Goal: Transaction & Acquisition: Purchase product/service

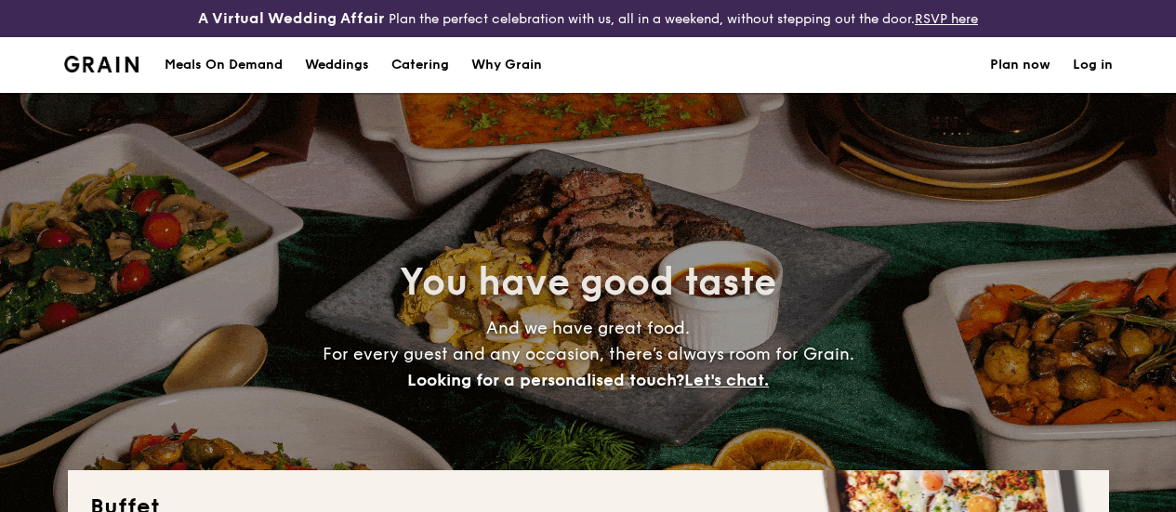
select select
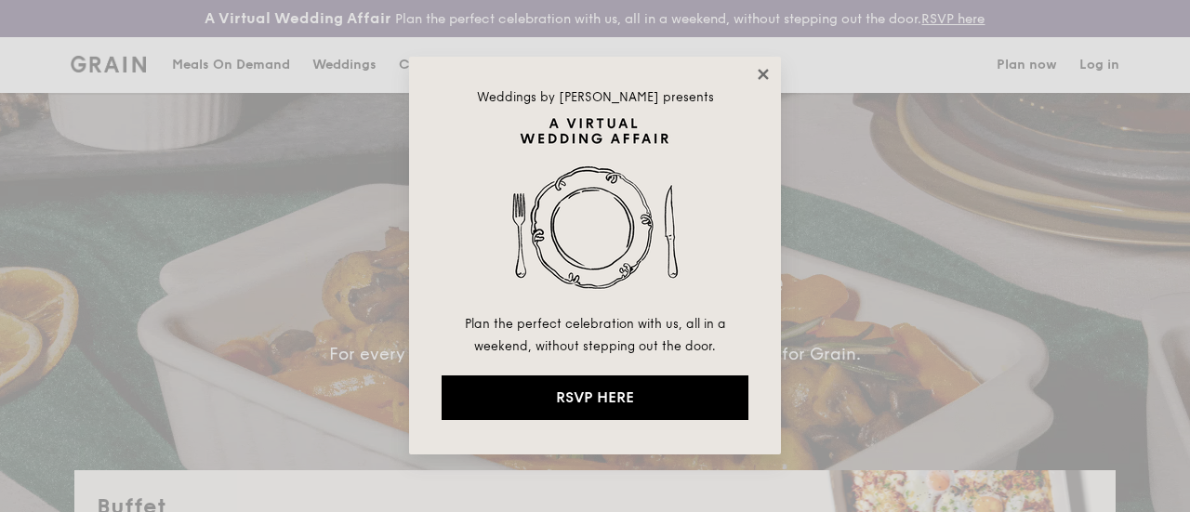
click at [759, 71] on icon at bounding box center [763, 74] width 10 height 10
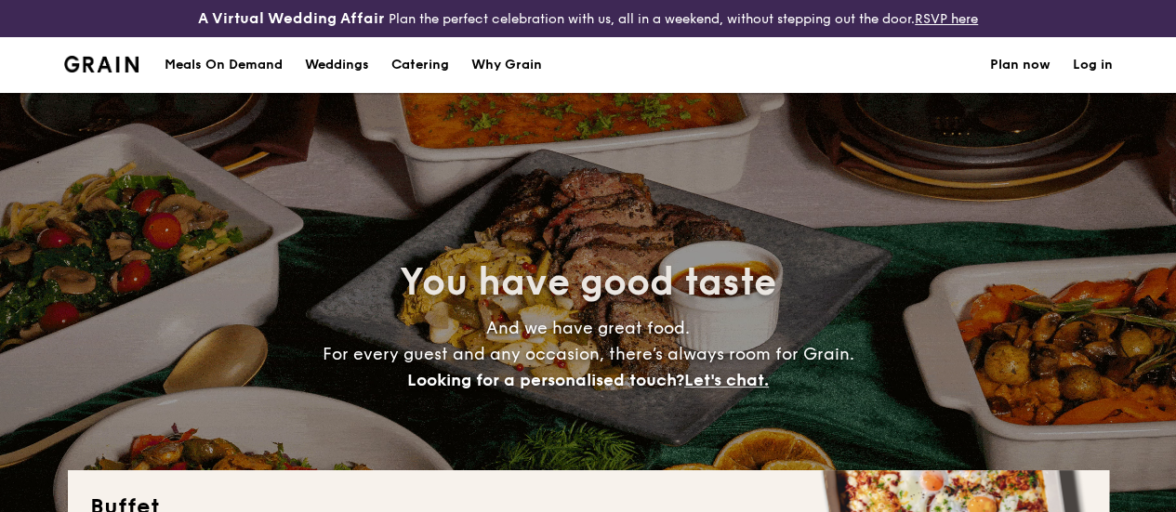
click at [1087, 81] on link "Log in" at bounding box center [1093, 65] width 40 height 56
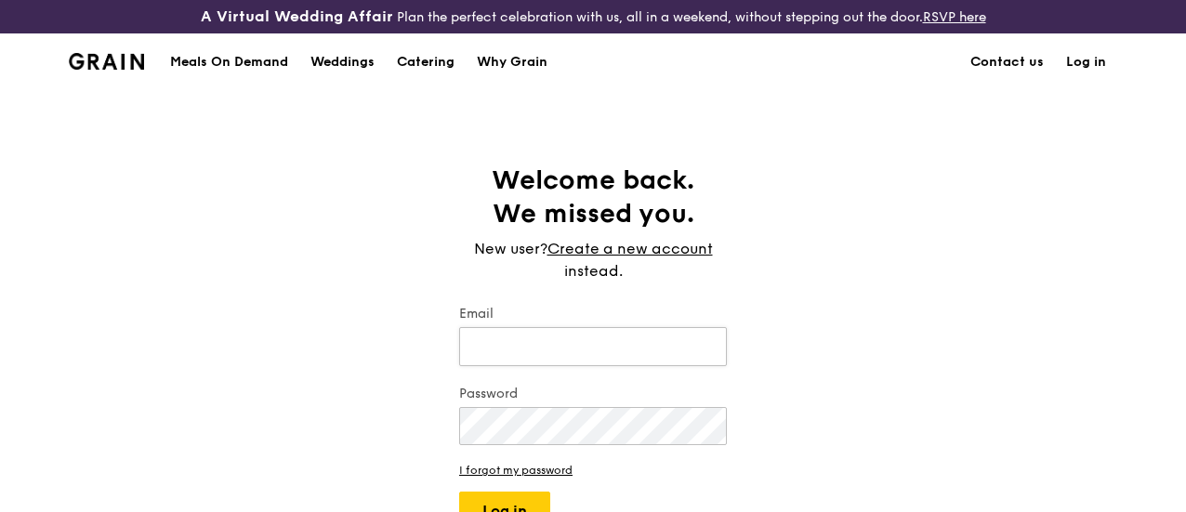
click at [597, 366] on input "Email" at bounding box center [593, 346] width 268 height 39
click at [597, 364] on input "Email" at bounding box center [593, 346] width 268 height 39
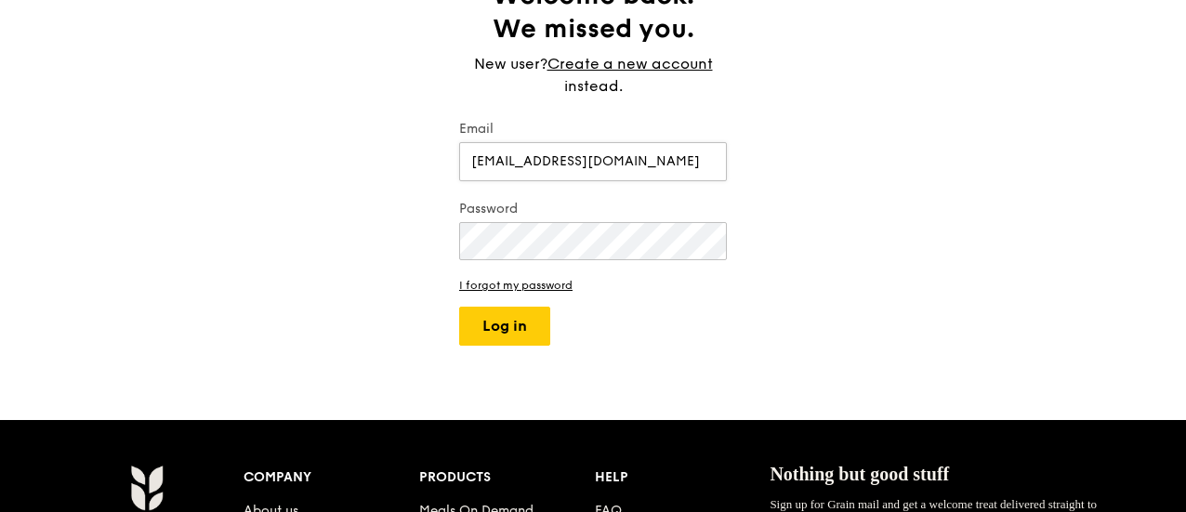
scroll to position [186, 0]
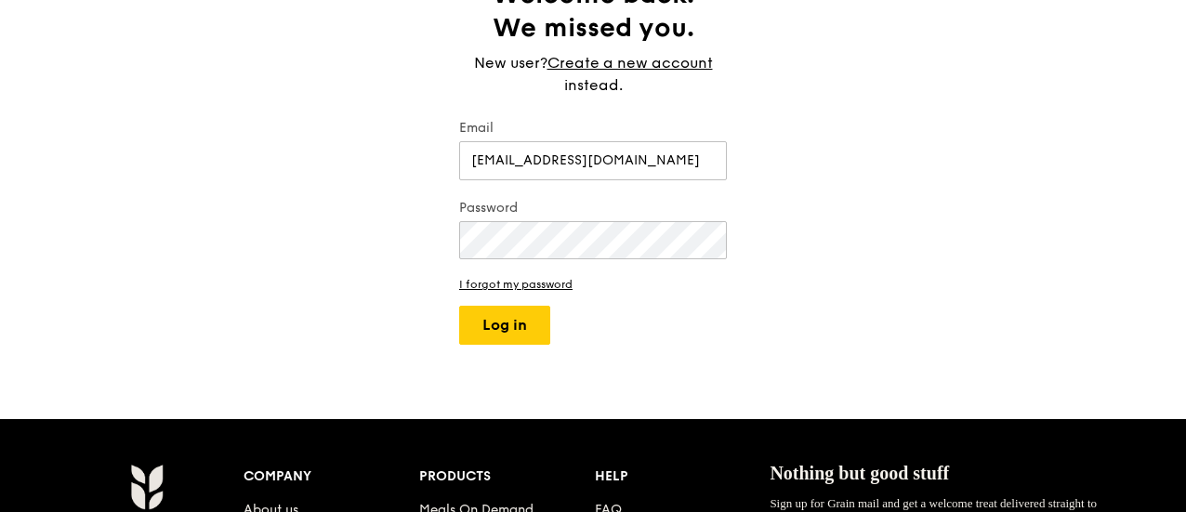
type input "psloh@sla.org.sg"
click at [509, 331] on button "Log in" at bounding box center [504, 325] width 91 height 39
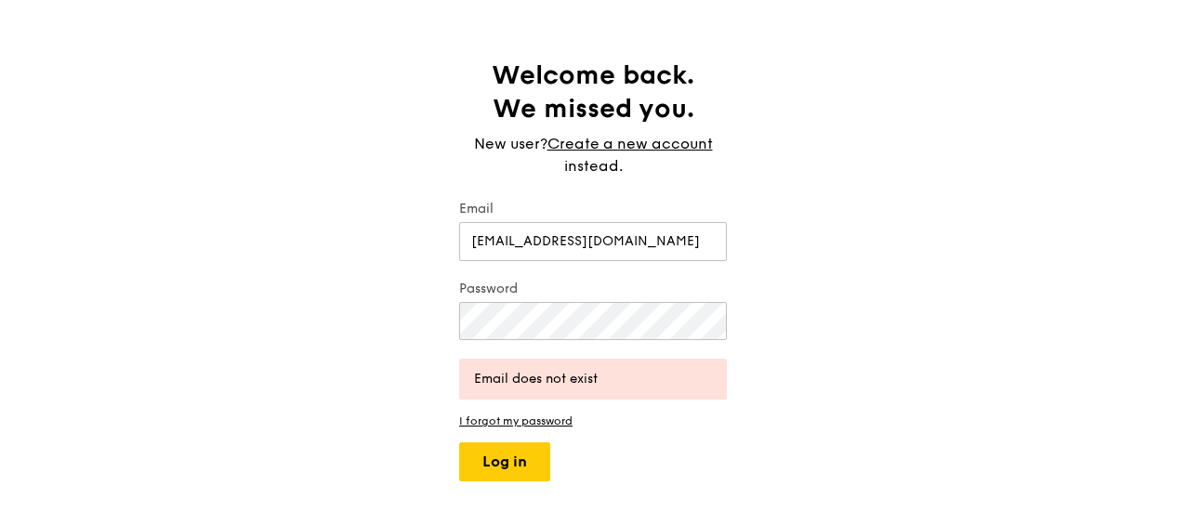
scroll to position [0, 0]
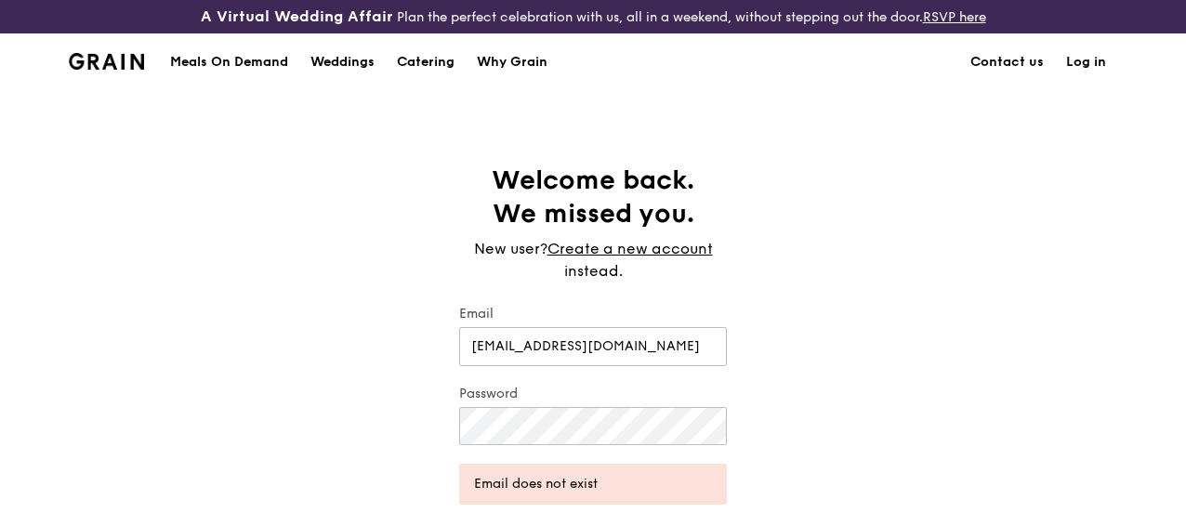
click at [238, 75] on div "Meals On Demand" at bounding box center [229, 62] width 118 height 56
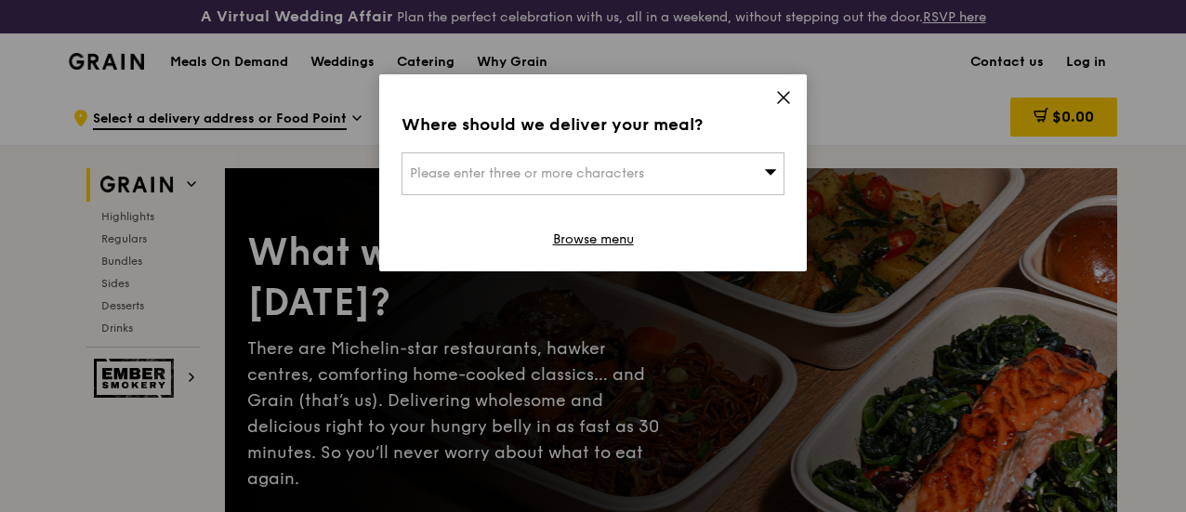
click at [779, 170] on div "Please enter three or more characters" at bounding box center [593, 173] width 383 height 43
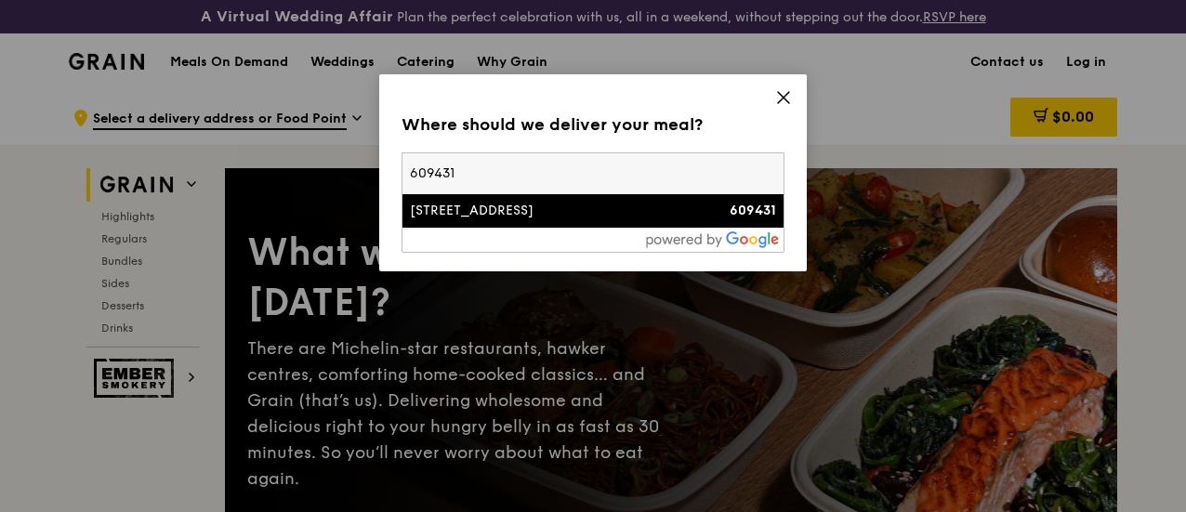
type input "609431"
click at [774, 212] on strong "609431" at bounding box center [753, 211] width 46 height 16
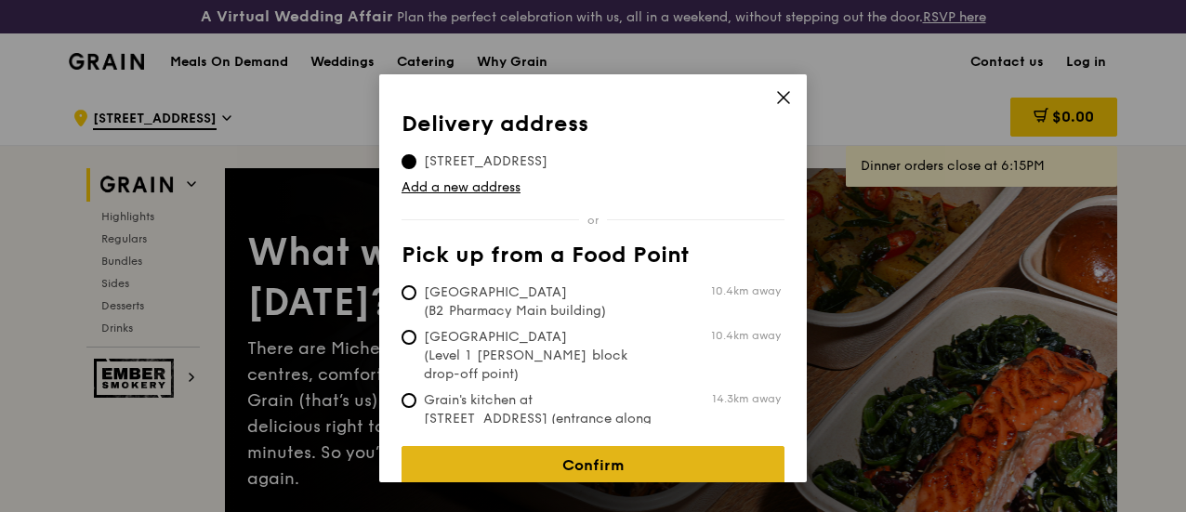
click at [611, 453] on link "Confirm" at bounding box center [593, 465] width 383 height 39
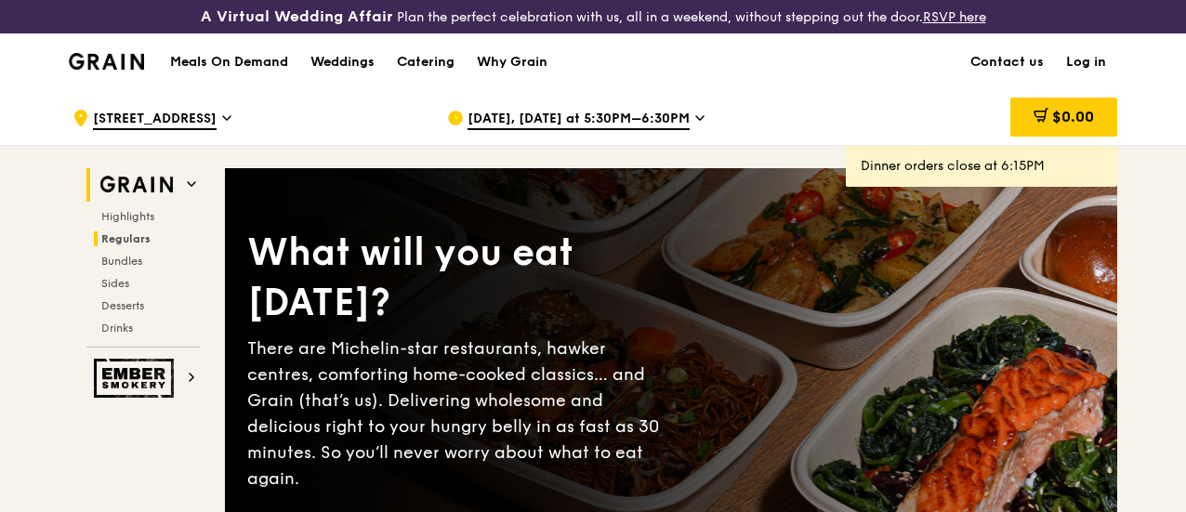
click at [152, 246] on h2 "Regulars" at bounding box center [147, 238] width 106 height 15
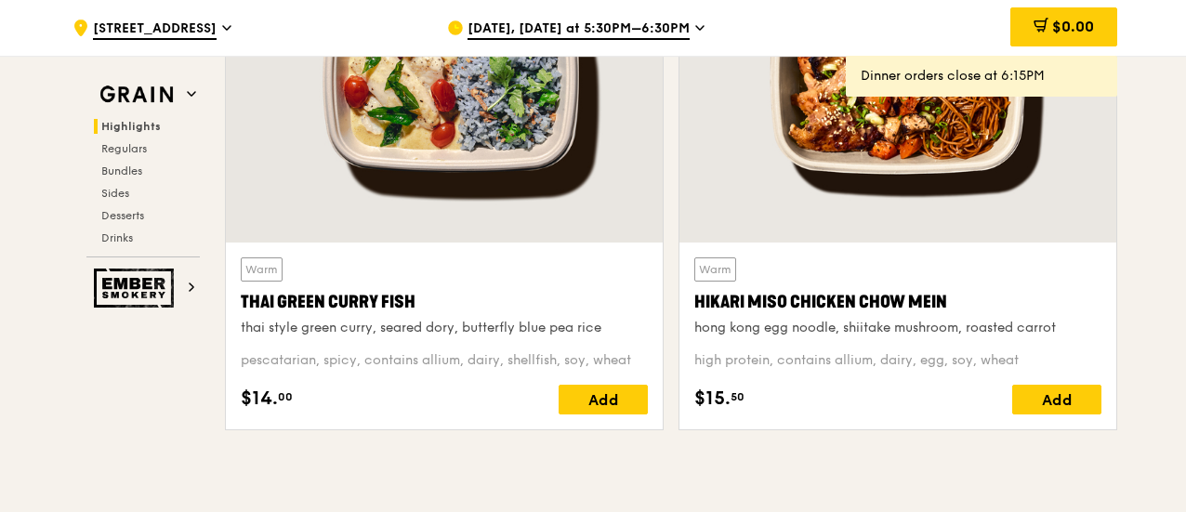
scroll to position [787, 0]
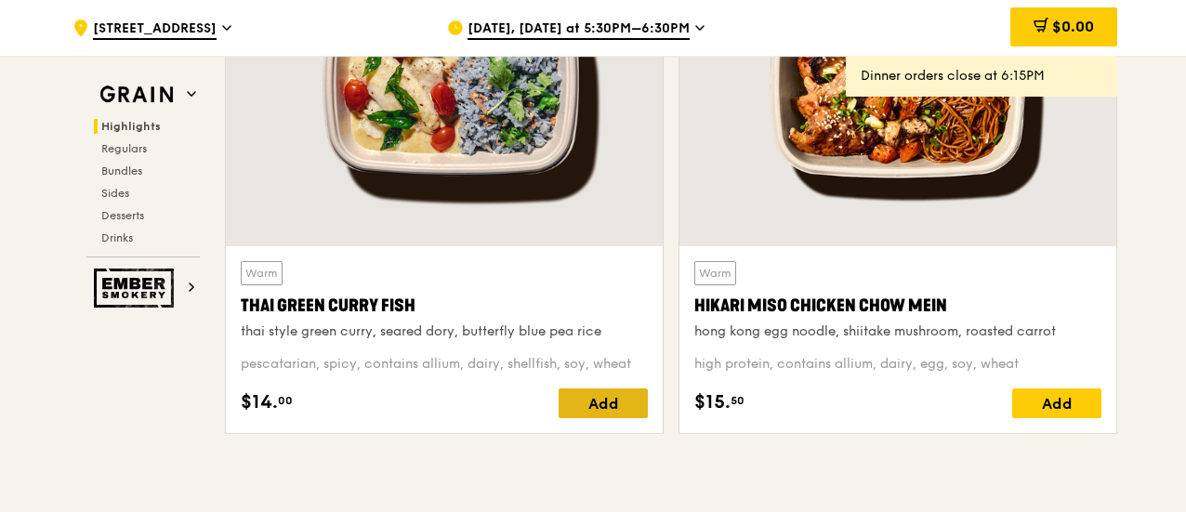
click at [619, 415] on div "Add" at bounding box center [603, 404] width 89 height 30
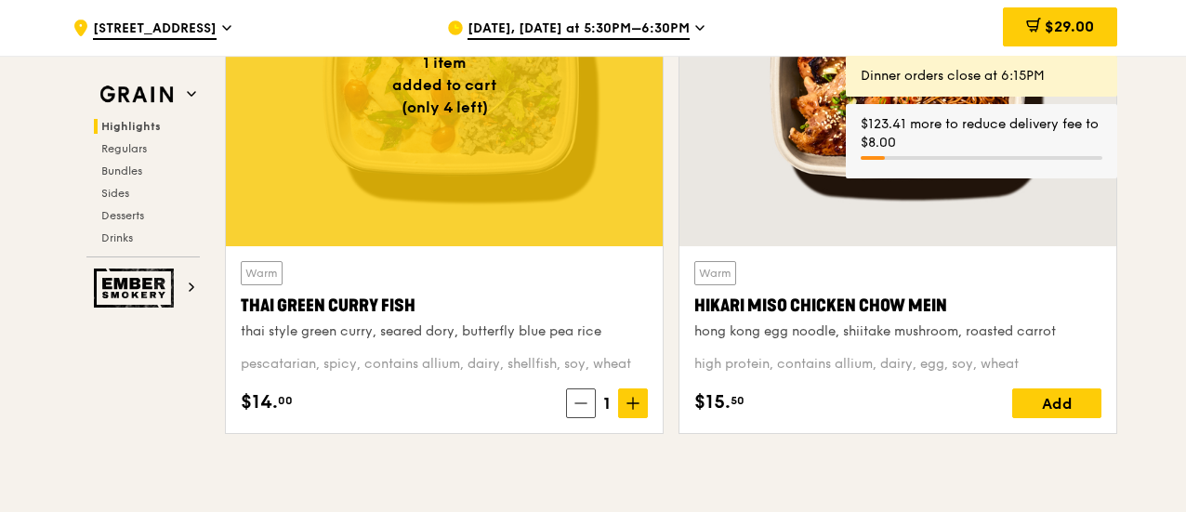
click at [1056, 23] on span "$29.00" at bounding box center [1069, 27] width 49 height 18
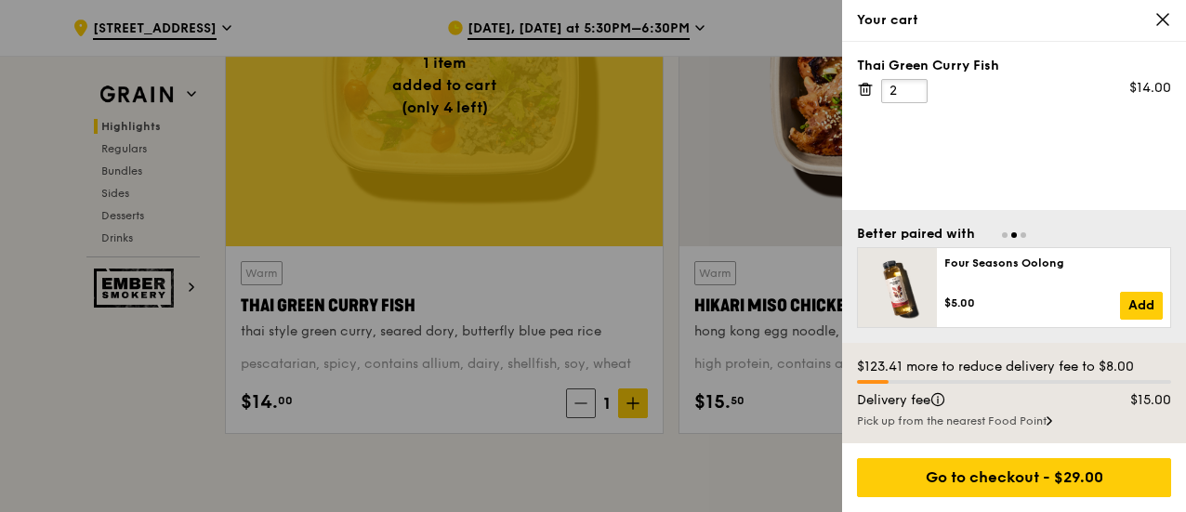
click at [912, 83] on input "2" at bounding box center [904, 91] width 46 height 24
click at [913, 83] on input "3" at bounding box center [904, 91] width 46 height 24
click at [913, 82] on input "4" at bounding box center [904, 91] width 46 height 24
click at [913, 82] on input "5" at bounding box center [904, 91] width 46 height 24
click at [913, 82] on input "6" at bounding box center [904, 91] width 46 height 24
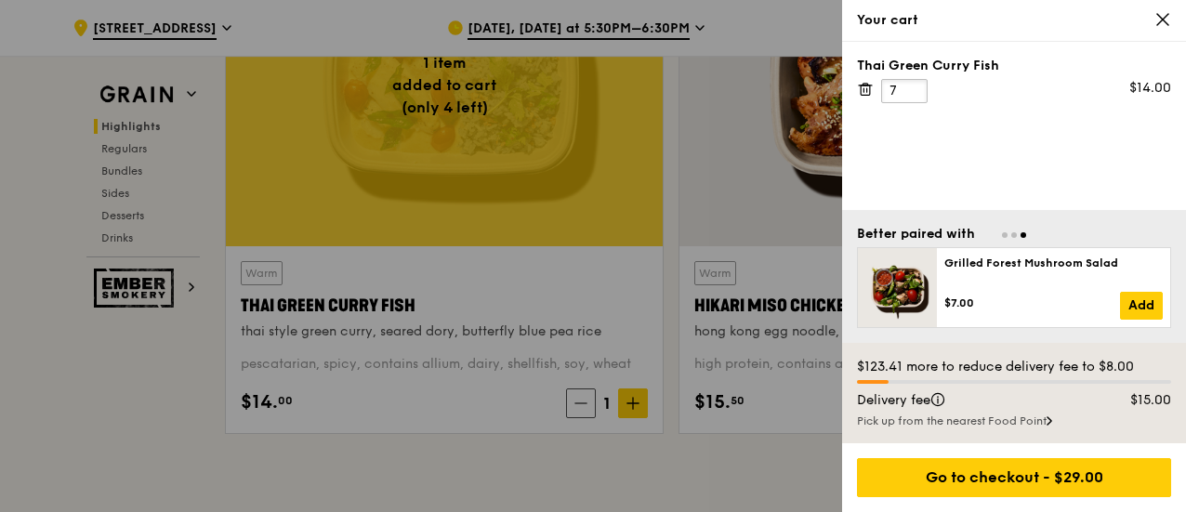
click at [913, 82] on input "7" at bounding box center [904, 91] width 46 height 24
click at [913, 82] on input "8" at bounding box center [904, 91] width 46 height 24
click at [913, 82] on input "9" at bounding box center [904, 91] width 46 height 24
click at [913, 82] on input "10" at bounding box center [904, 91] width 46 height 24
click at [913, 82] on input "11" at bounding box center [904, 91] width 46 height 24
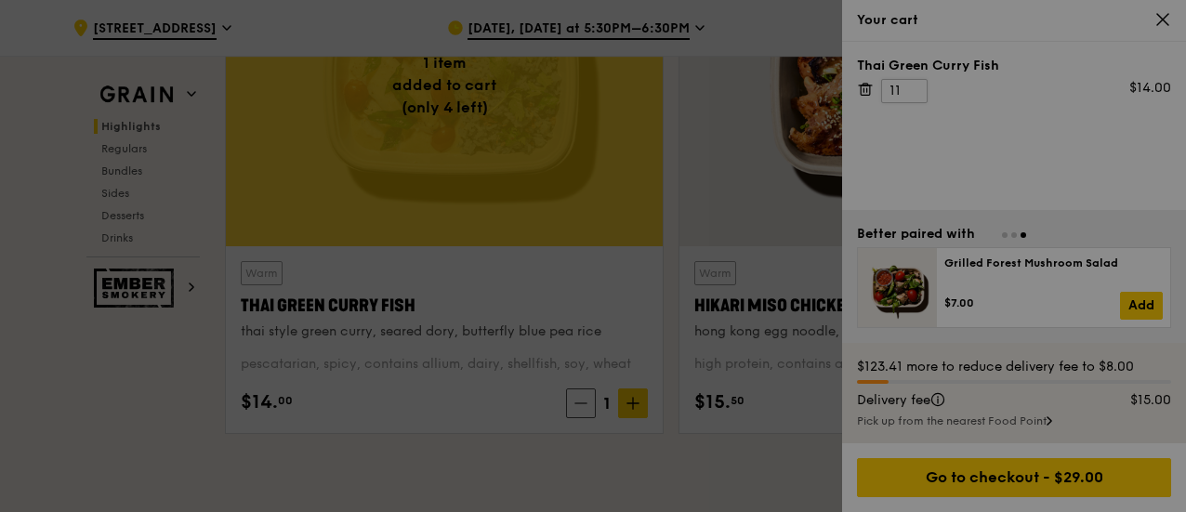
click at [913, 82] on div at bounding box center [593, 256] width 1186 height 512
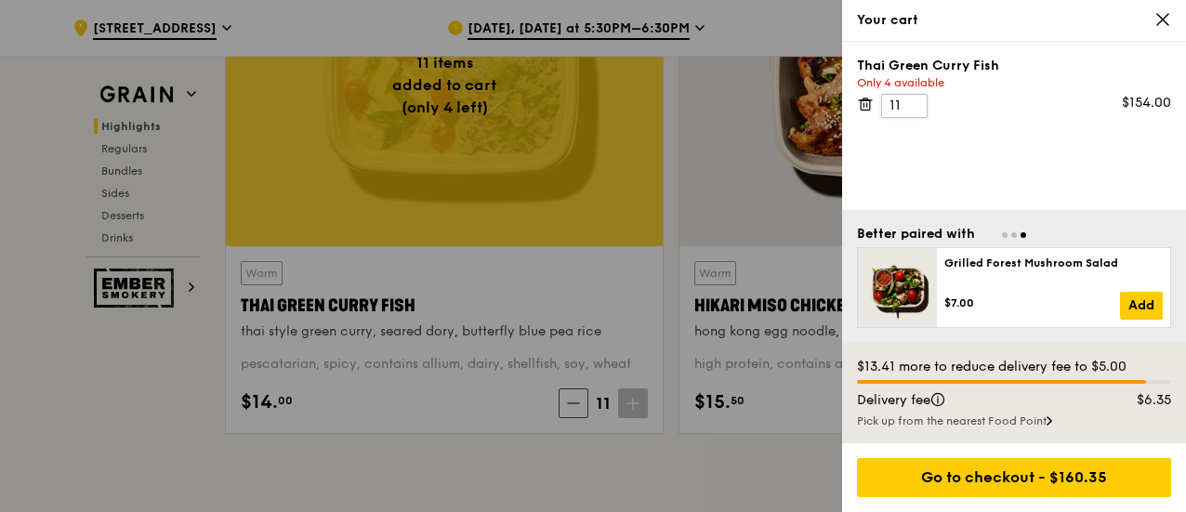
click at [913, 82] on div "Only 4 available" at bounding box center [1014, 82] width 314 height 15
click at [907, 107] on input "10" at bounding box center [904, 106] width 46 height 24
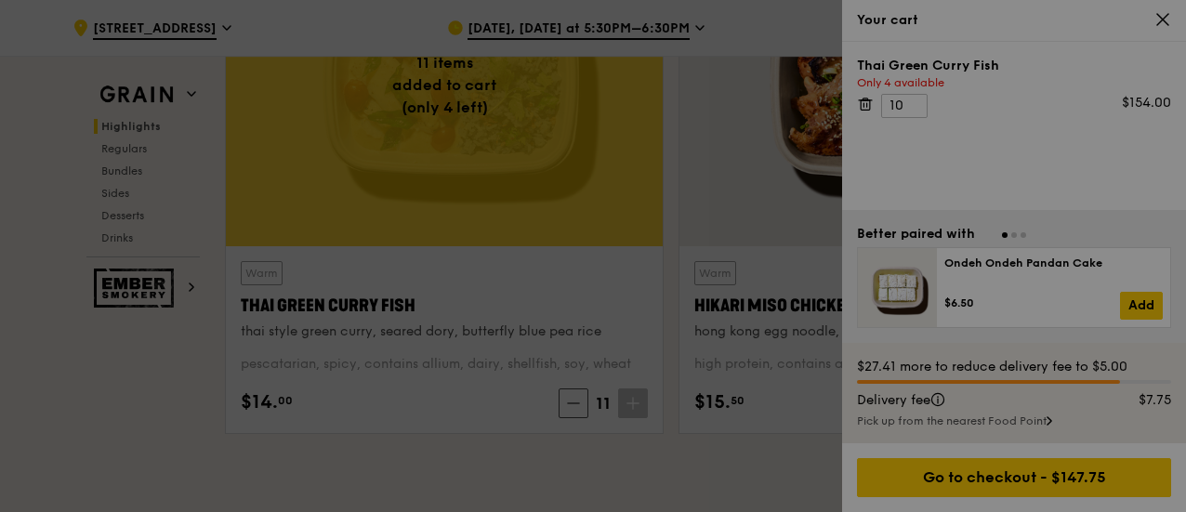
click at [911, 99] on div at bounding box center [593, 256] width 1186 height 512
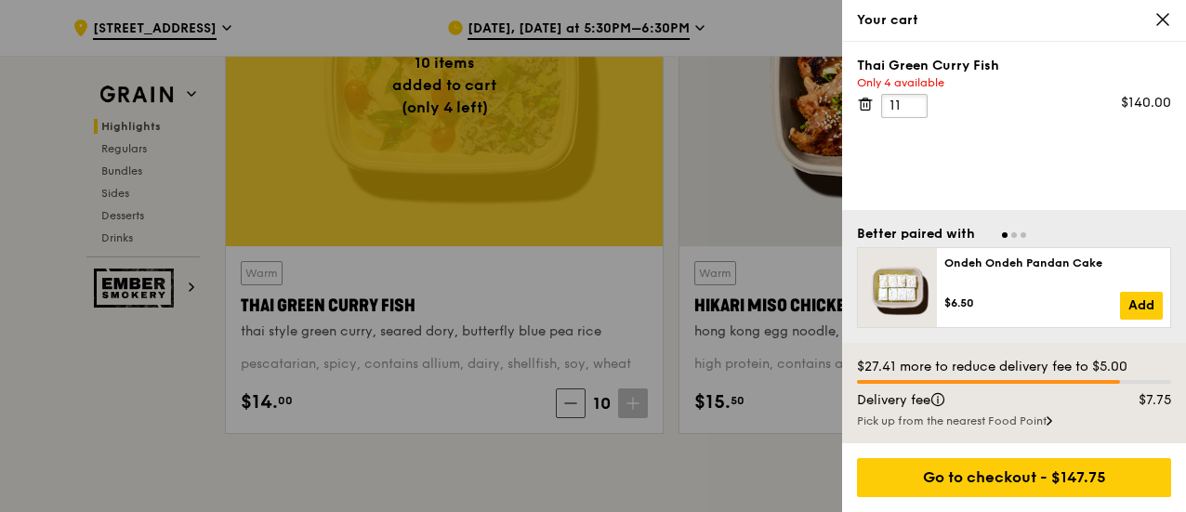
click at [909, 99] on input "11" at bounding box center [904, 106] width 46 height 24
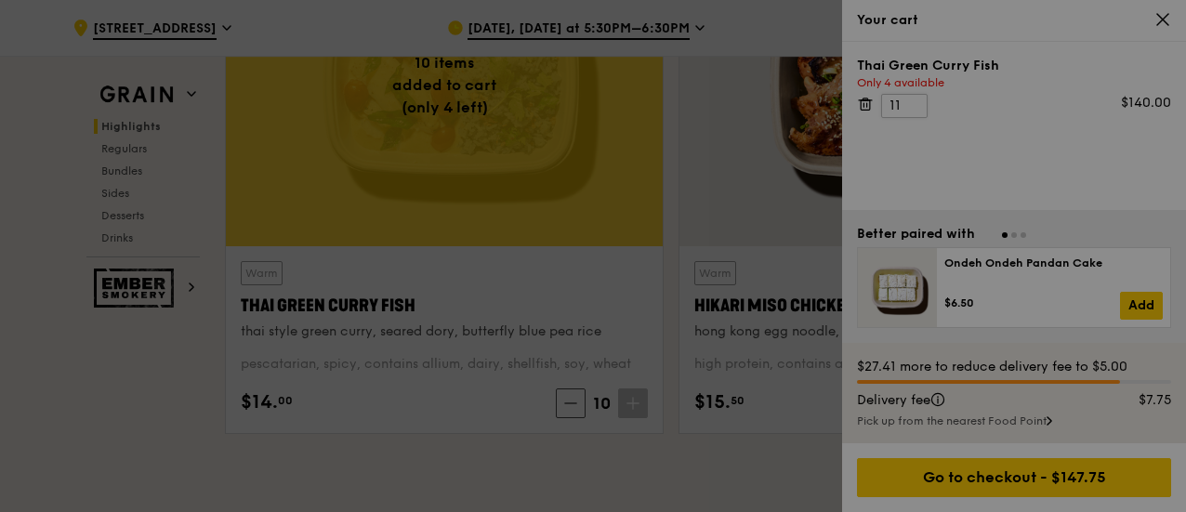
click at [913, 99] on div at bounding box center [593, 256] width 1186 height 512
click at [914, 99] on div at bounding box center [593, 256] width 1186 height 512
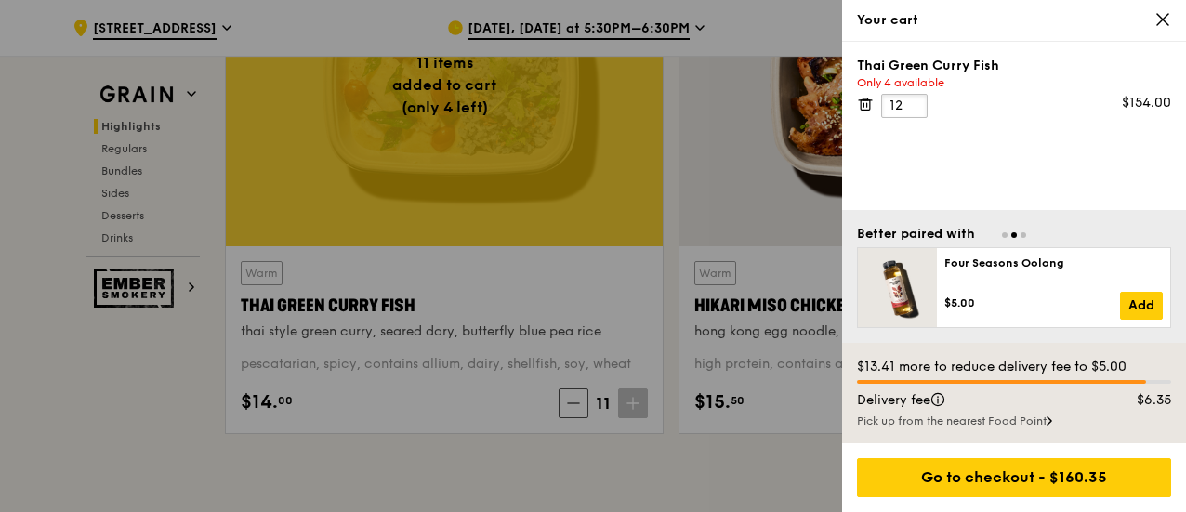
click at [911, 100] on input "12" at bounding box center [904, 106] width 46 height 24
click at [911, 100] on input "13" at bounding box center [904, 106] width 46 height 24
type input "14"
click at [915, 99] on input "14" at bounding box center [904, 106] width 46 height 24
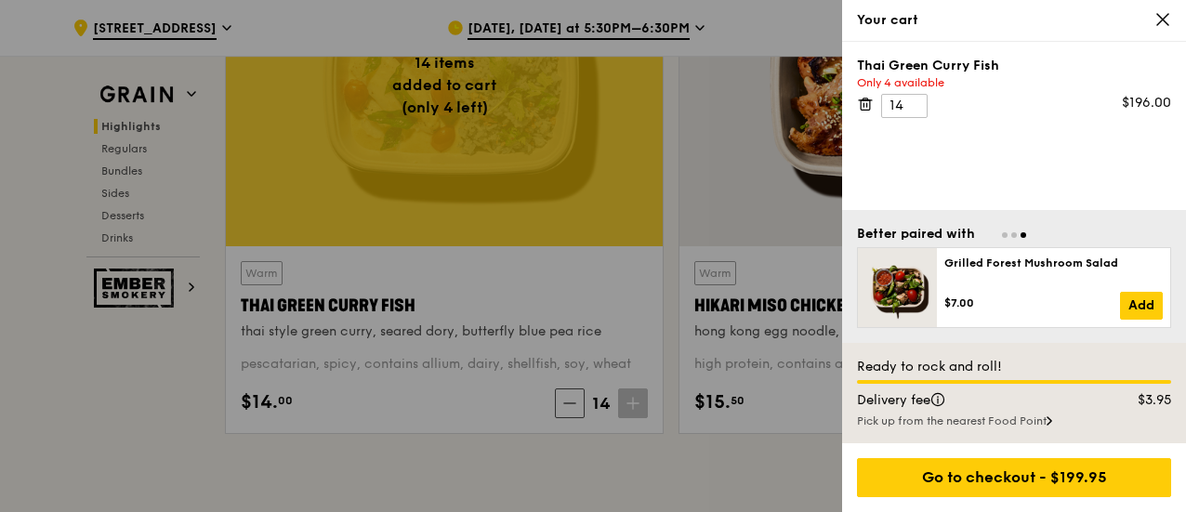
click at [1030, 181] on div "Thai Green Curry Fish Only 4 available 14 $196.00" at bounding box center [1014, 126] width 344 height 168
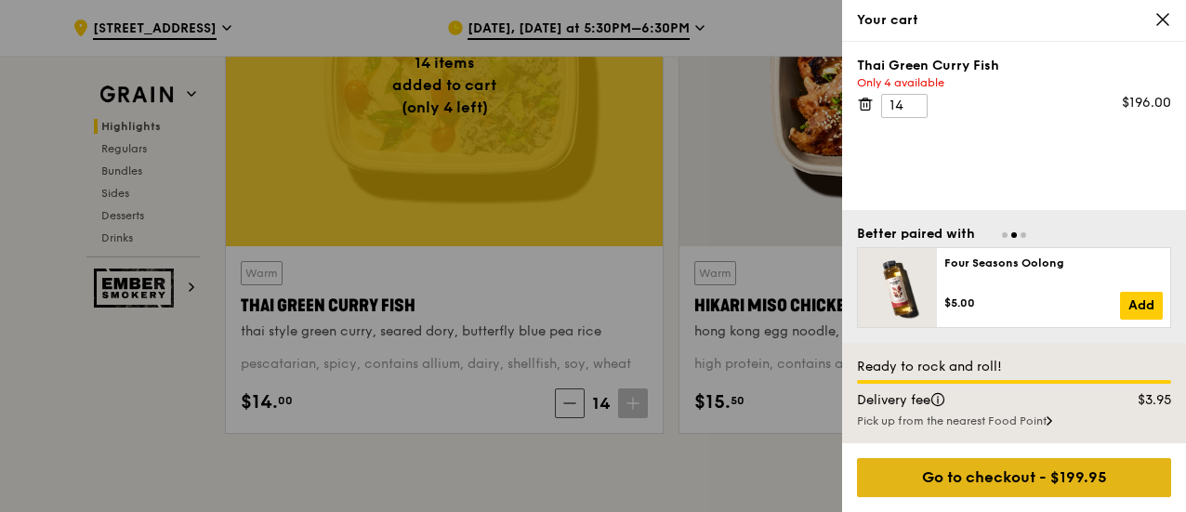
click at [920, 492] on div "Go to checkout - $199.95" at bounding box center [1014, 477] width 314 height 39
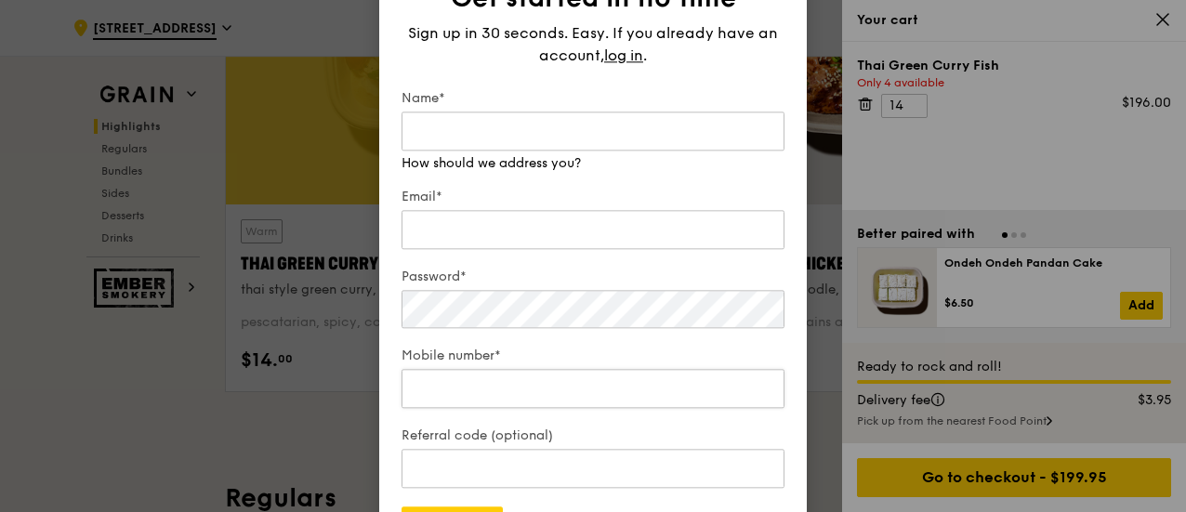
scroll to position [880, 0]
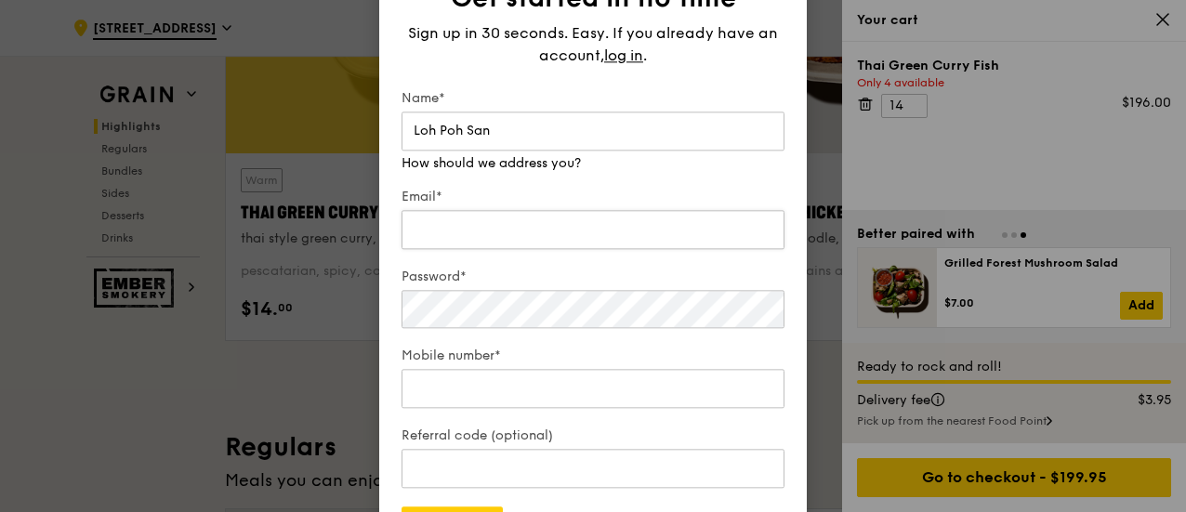
type input "Loh Poh San"
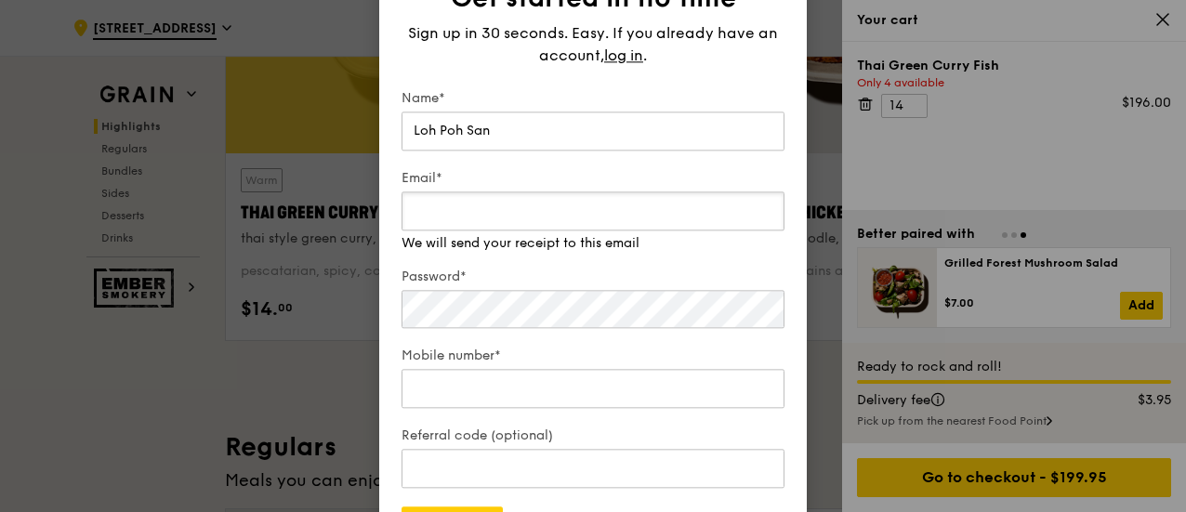
click at [472, 231] on div "Email* We will send your receipt to this email" at bounding box center [593, 211] width 383 height 84
click at [552, 113] on input "Loh Poh San" at bounding box center [593, 131] width 383 height 39
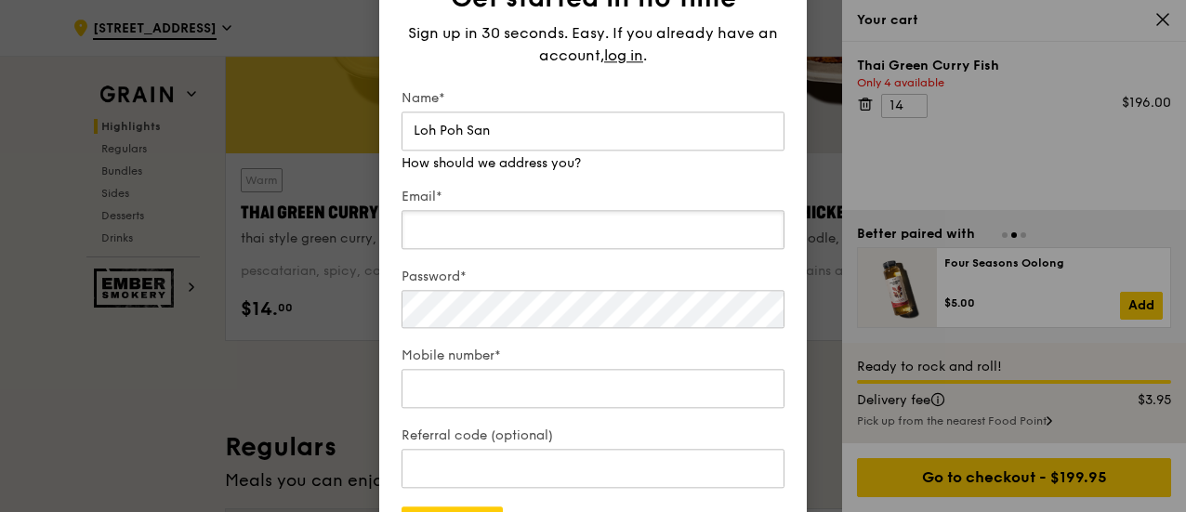
click at [533, 241] on div "Email*" at bounding box center [593, 220] width 383 height 65
click at [542, 145] on input "Loh Poh San" at bounding box center [593, 131] width 383 height 39
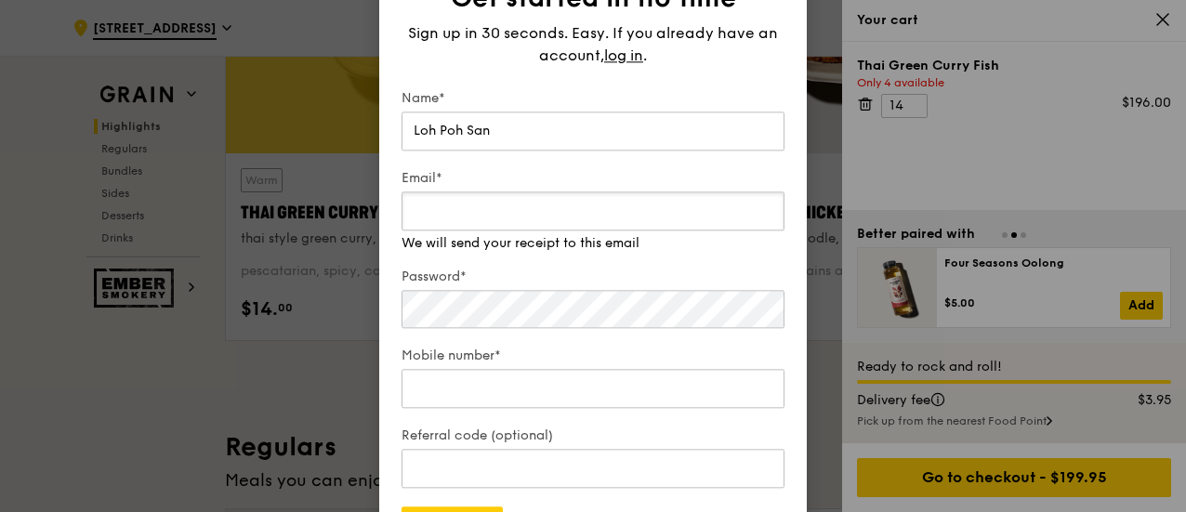
click at [534, 238] on div "Email* We will send your receipt to this email" at bounding box center [593, 211] width 383 height 84
click at [538, 139] on input "Loh Poh San" at bounding box center [593, 131] width 383 height 39
click at [521, 231] on div "Email* We will send your receipt to this email" at bounding box center [593, 211] width 383 height 84
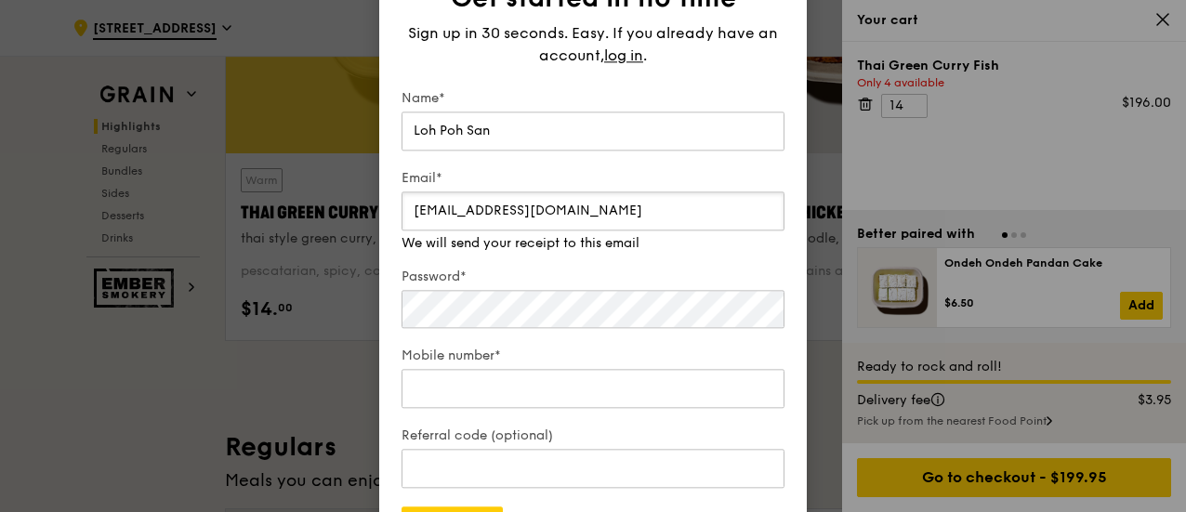
type input "psloh@sla.org.sg"
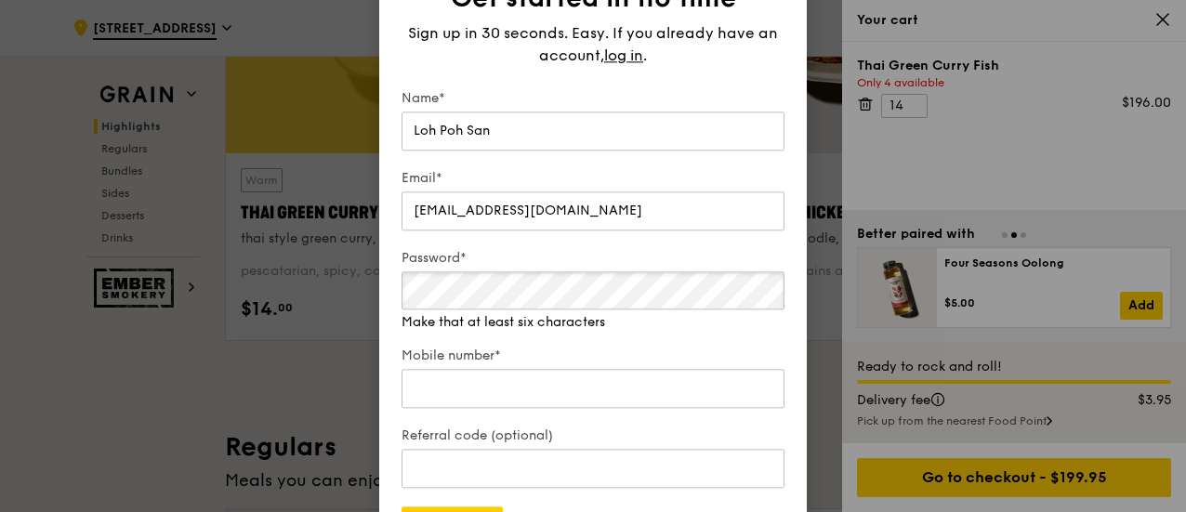
click at [508, 313] on div "Password* Make that at least six characters" at bounding box center [593, 290] width 383 height 83
click at [569, 391] on div "Mobile number*" at bounding box center [593, 379] width 383 height 65
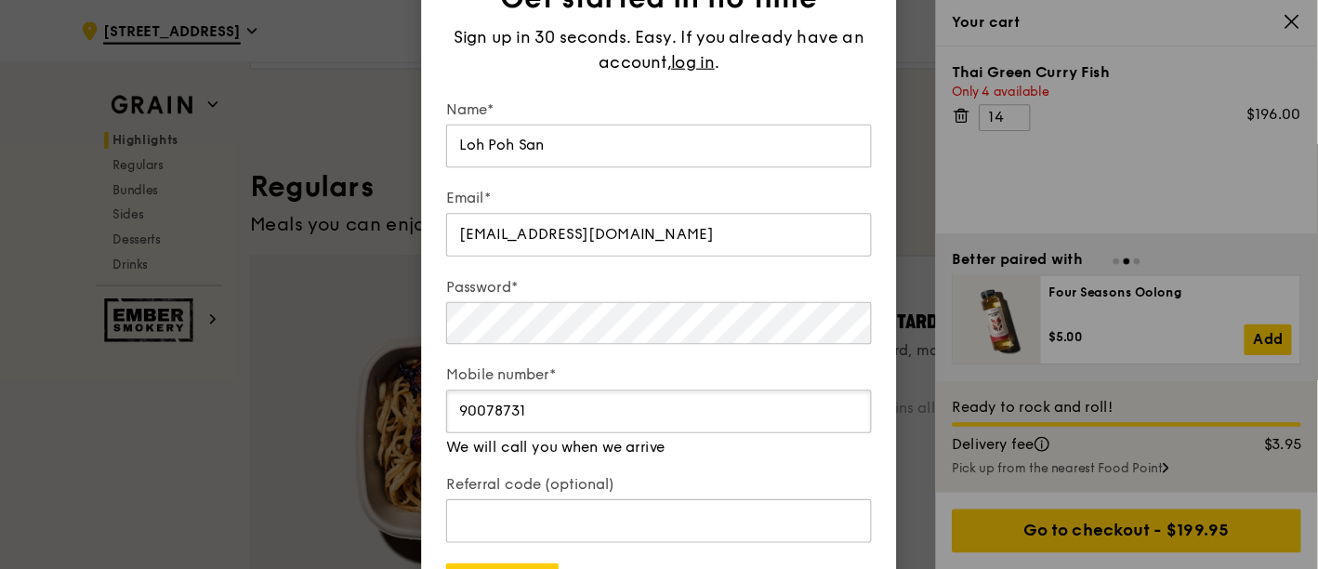
scroll to position [1159, 0]
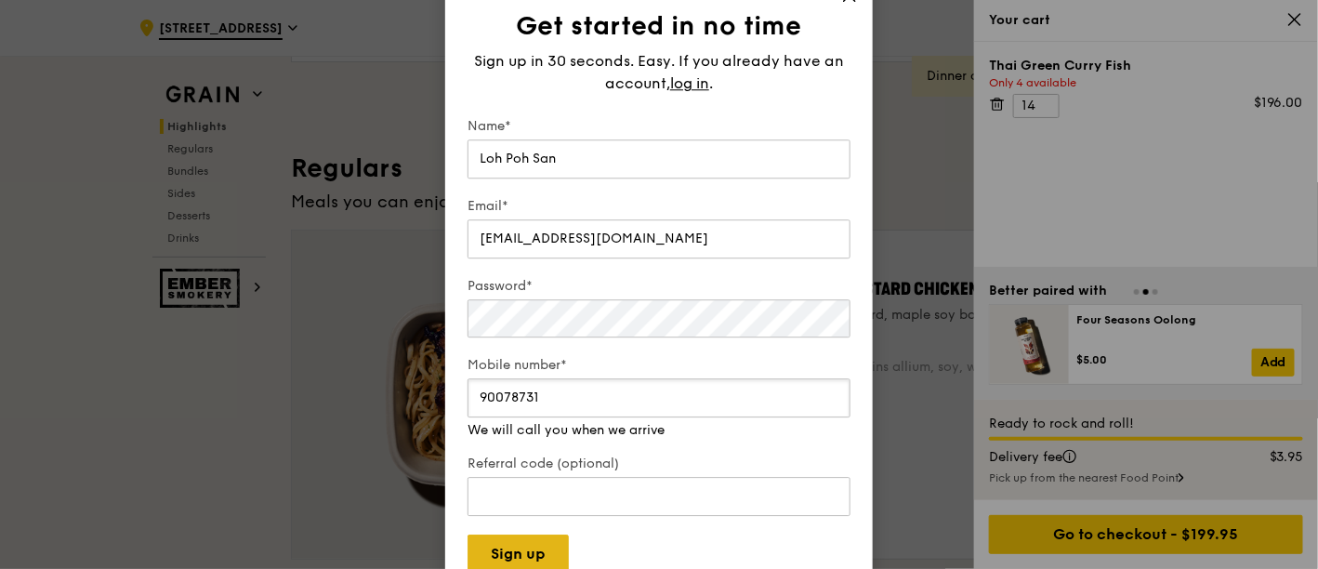
type input "90078731"
click at [528, 511] on button "Sign up" at bounding box center [518, 554] width 101 height 39
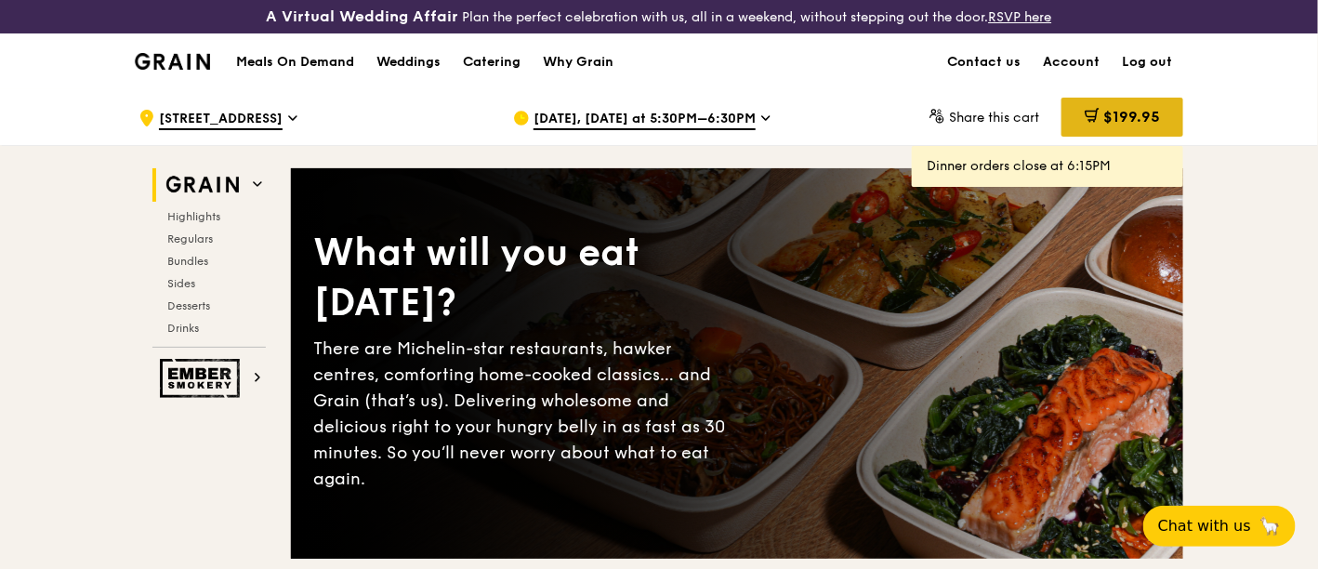
click at [1141, 124] on span "$199.95" at bounding box center [1131, 117] width 57 height 18
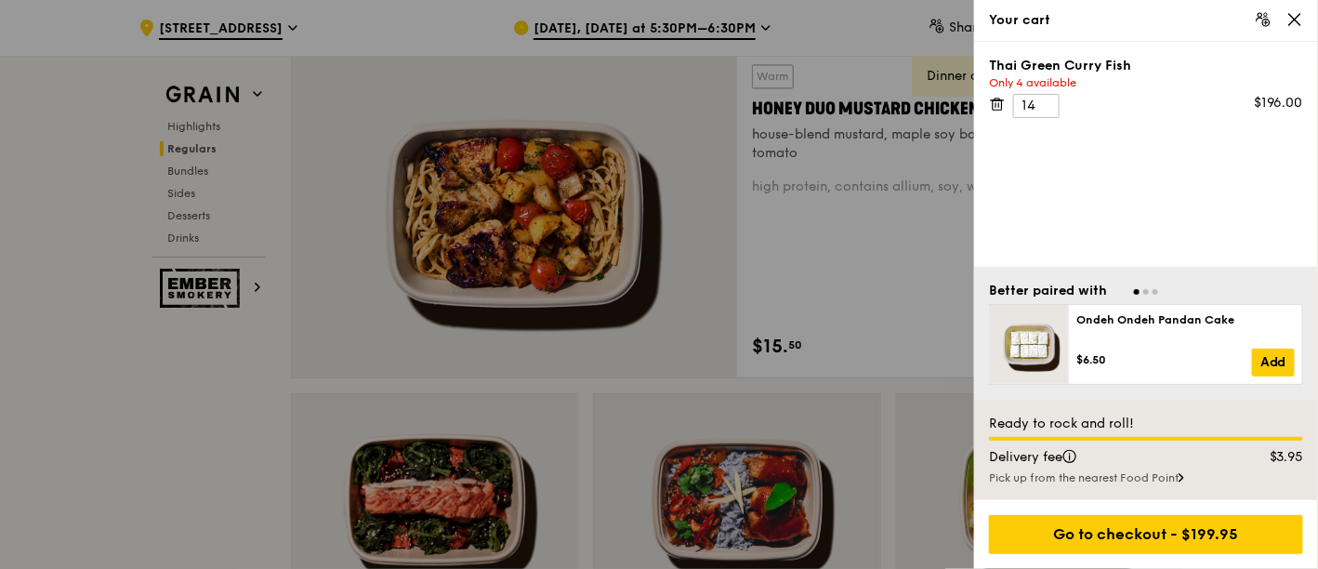
scroll to position [1342, 0]
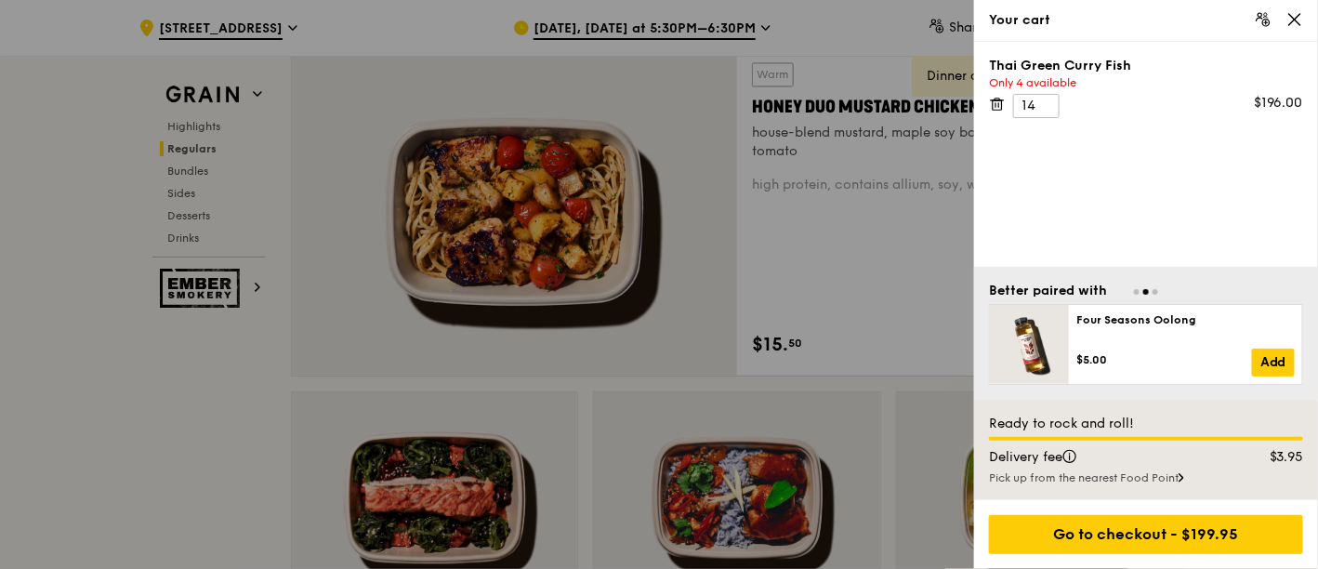
click at [1140, 539] on div "Go to checkout - $199.95" at bounding box center [1146, 534] width 314 height 39
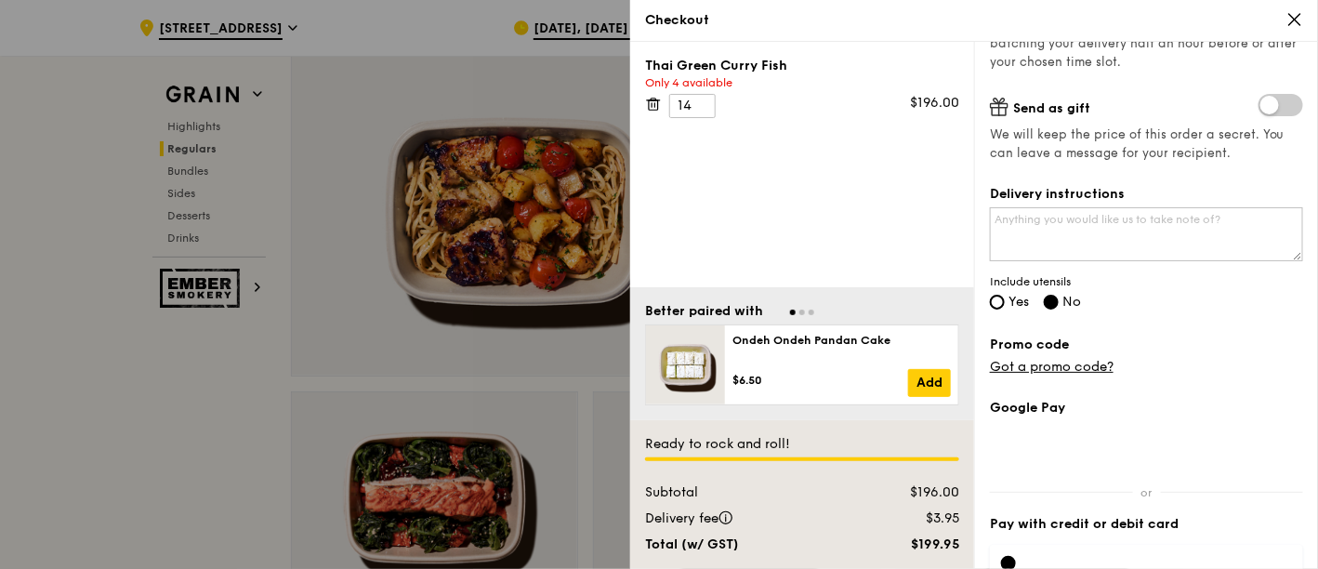
scroll to position [499, 0]
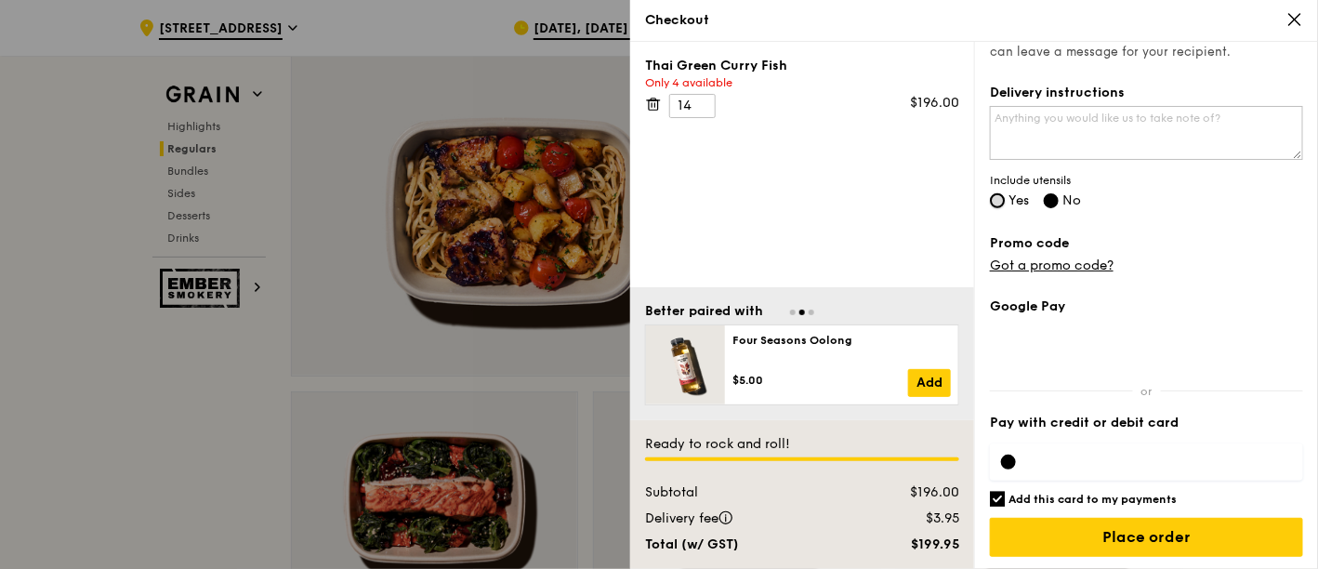
click at [1000, 203] on input "Yes" at bounding box center [997, 200] width 15 height 15
radio input "true"
radio input "false"
click at [1083, 264] on link "Got a promo code?" at bounding box center [1052, 265] width 124 height 16
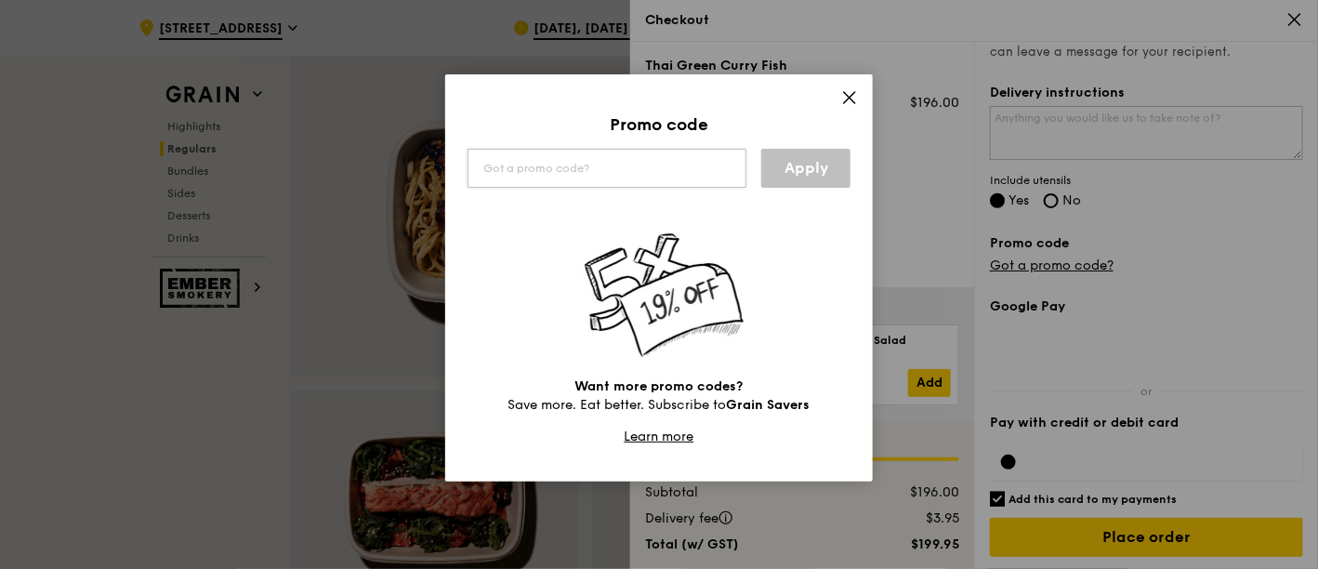
click at [683, 189] on div "Promo code Apply Want more promo codes? Save more. Eat better. Subscribe to Gra…" at bounding box center [659, 277] width 428 height 407
click at [686, 171] on input "text" at bounding box center [607, 168] width 279 height 39
paste input "WELCOMEFEAST"
type input "WELCOMEFEAST"
click at [784, 155] on link "Apply" at bounding box center [805, 168] width 89 height 39
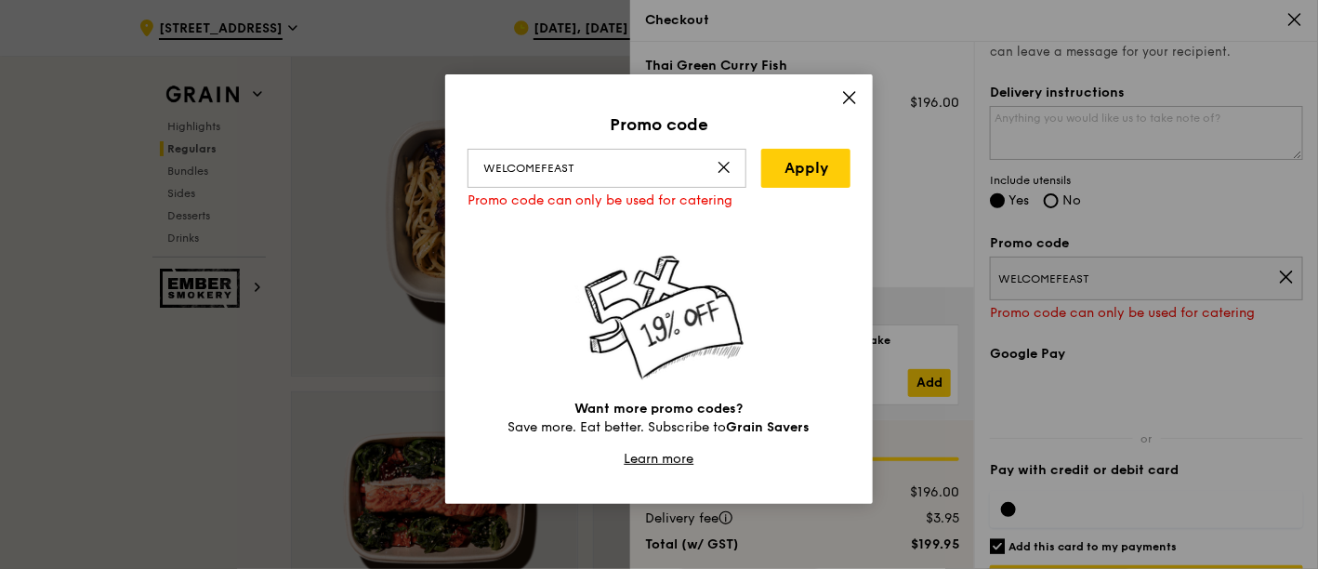
click at [850, 97] on icon at bounding box center [849, 97] width 11 height 11
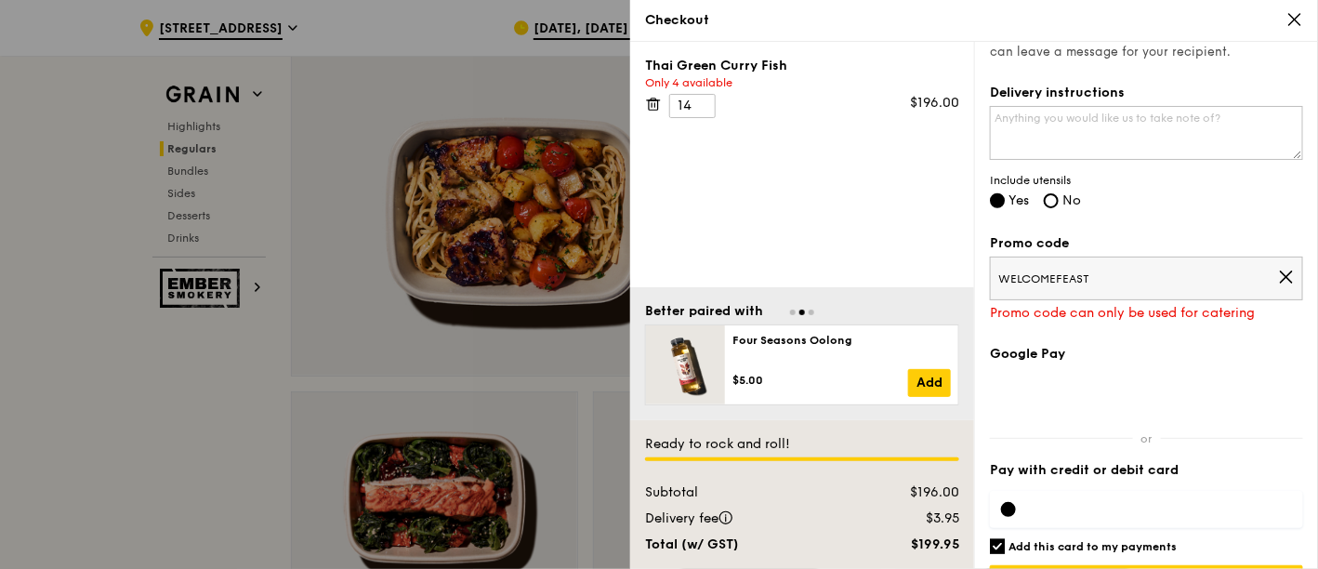
click at [1291, 15] on icon at bounding box center [1294, 19] width 17 height 17
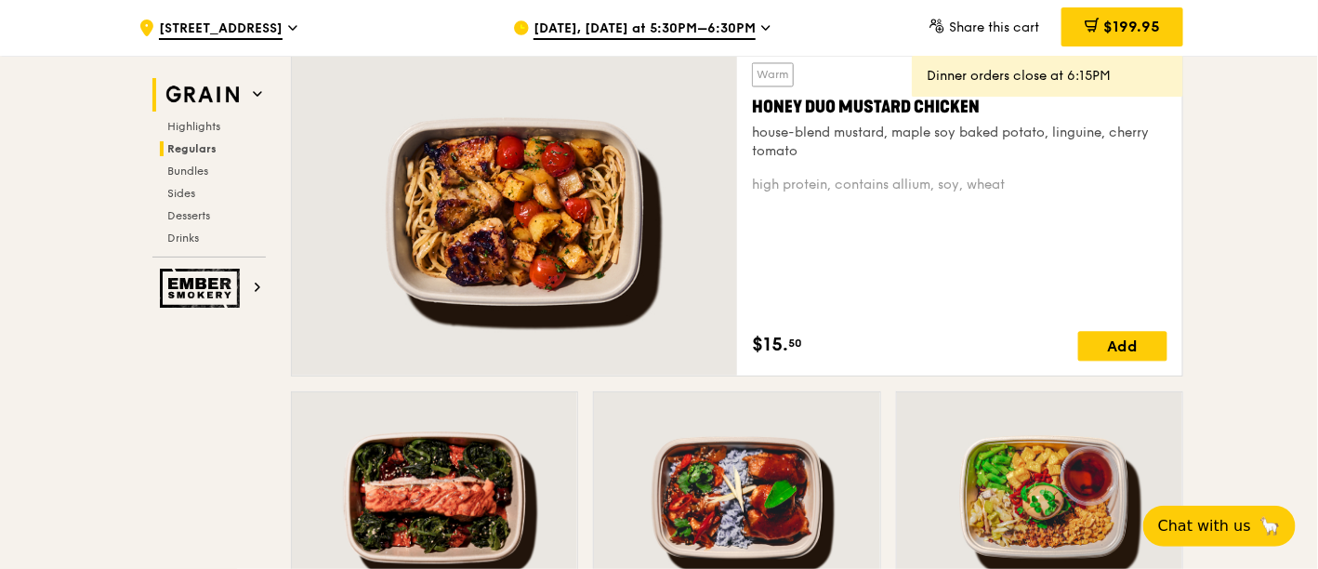
click at [254, 95] on icon at bounding box center [257, 93] width 9 height 9
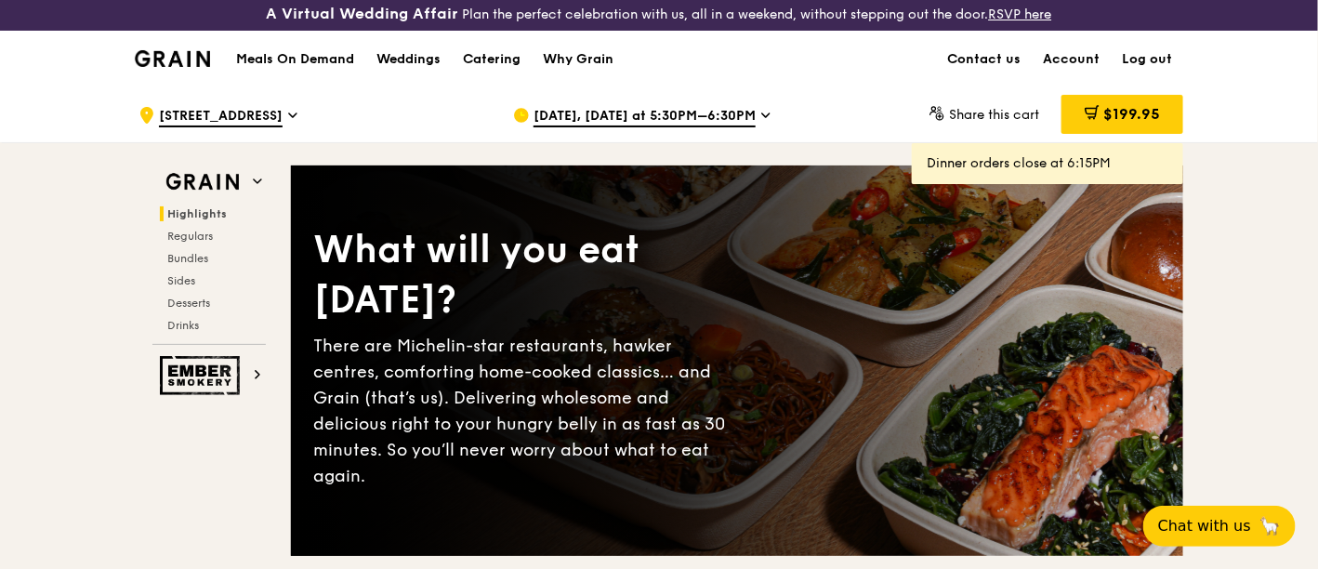
scroll to position [0, 0]
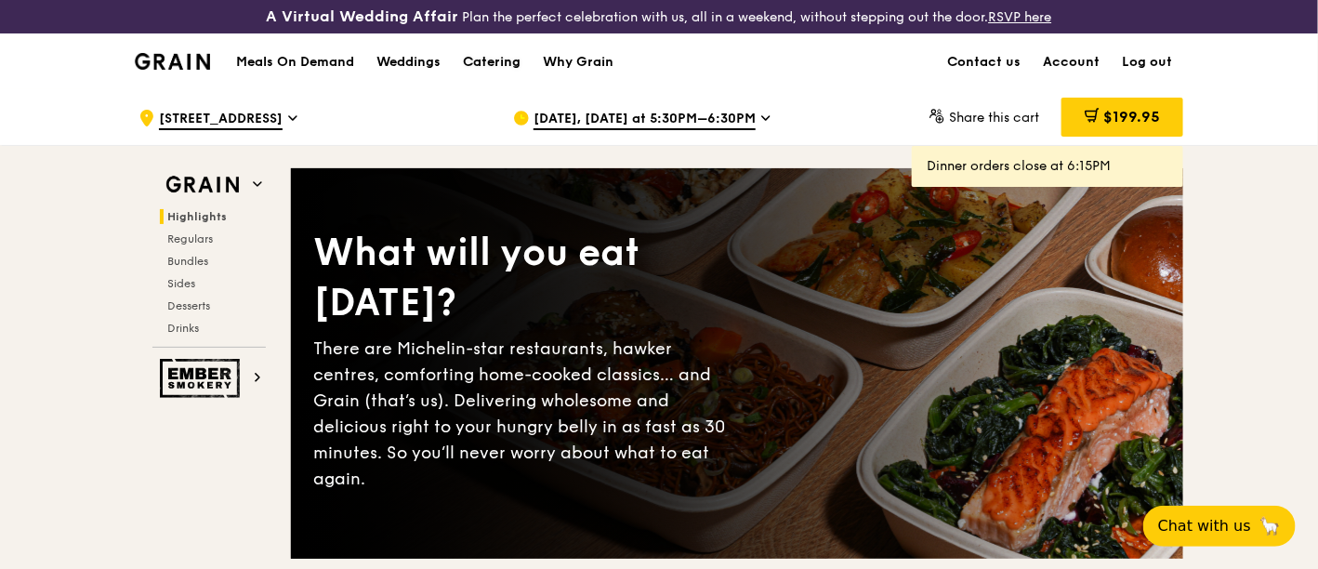
click at [513, 64] on div "Catering" at bounding box center [492, 62] width 58 height 56
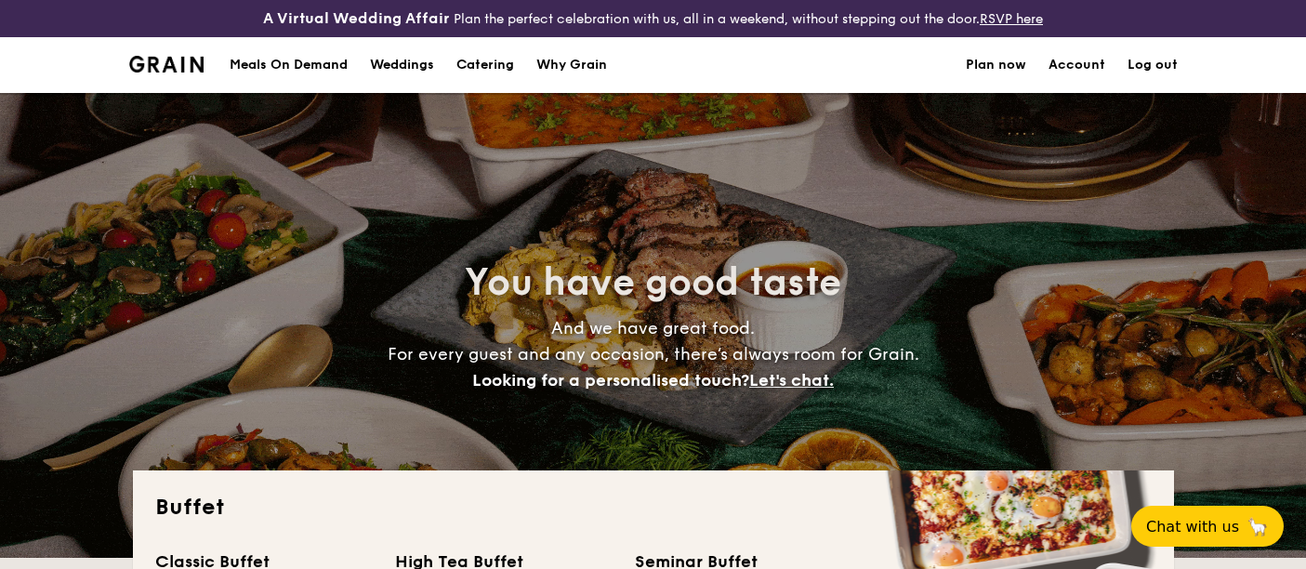
select select
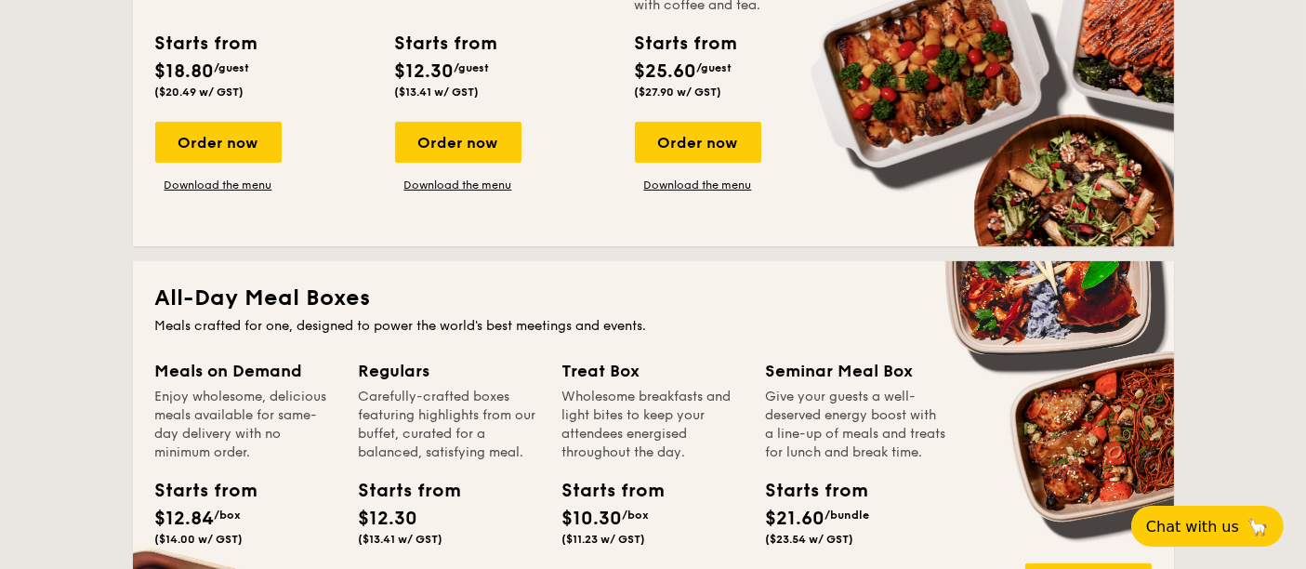
scroll to position [722, 0]
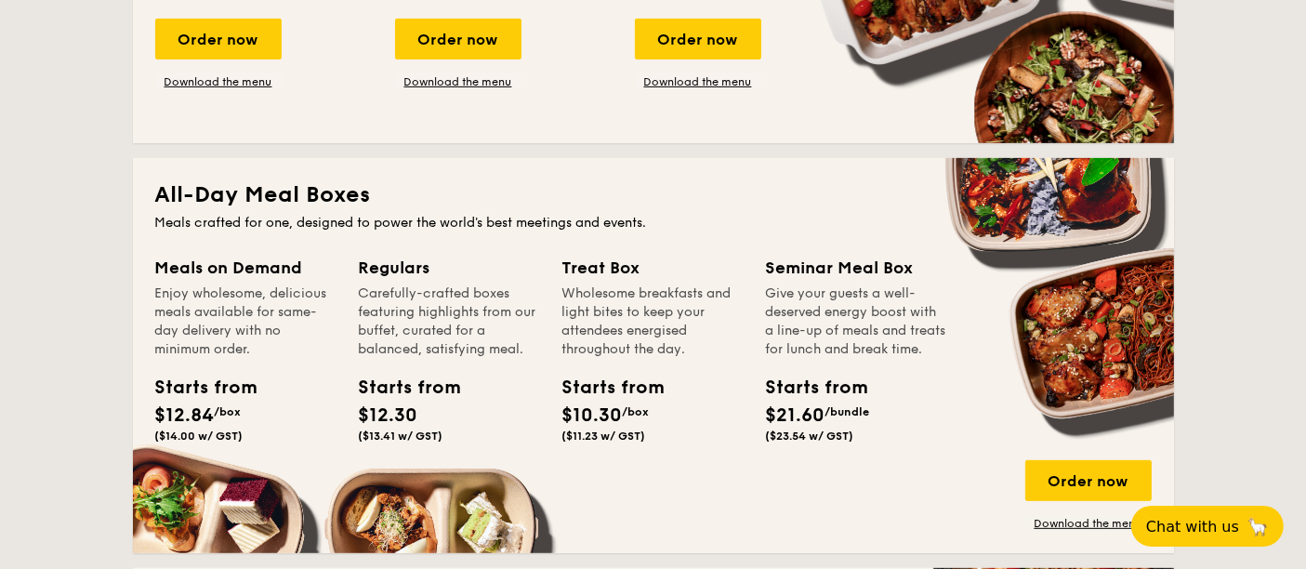
click at [195, 381] on div "Starts from" at bounding box center [197, 388] width 84 height 28
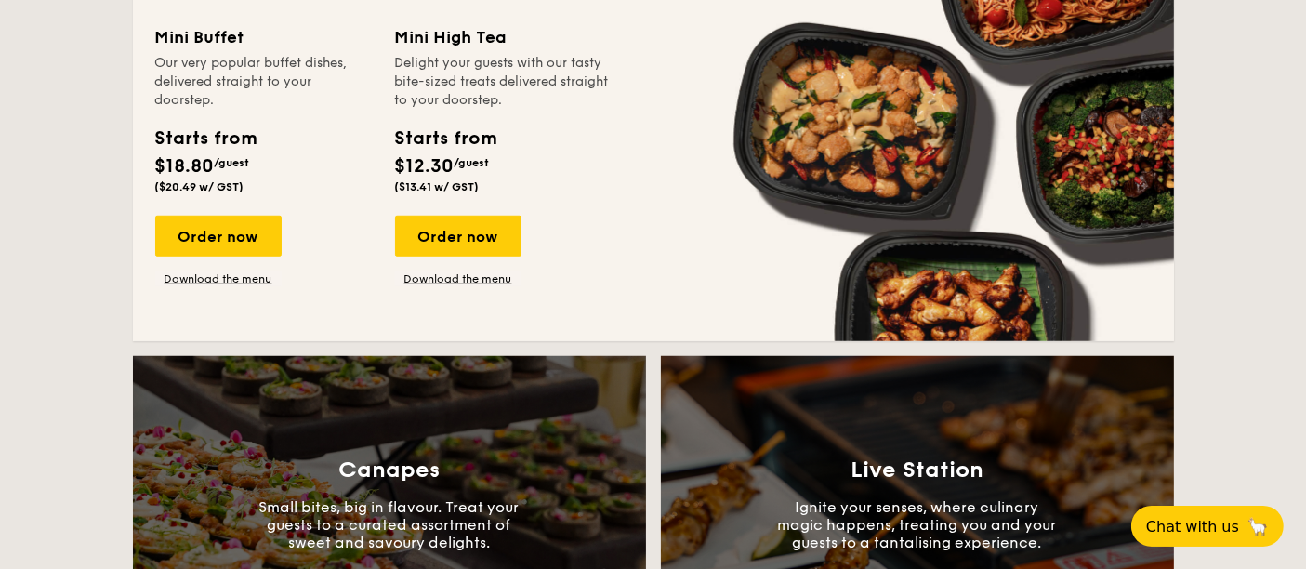
scroll to position [1342, 0]
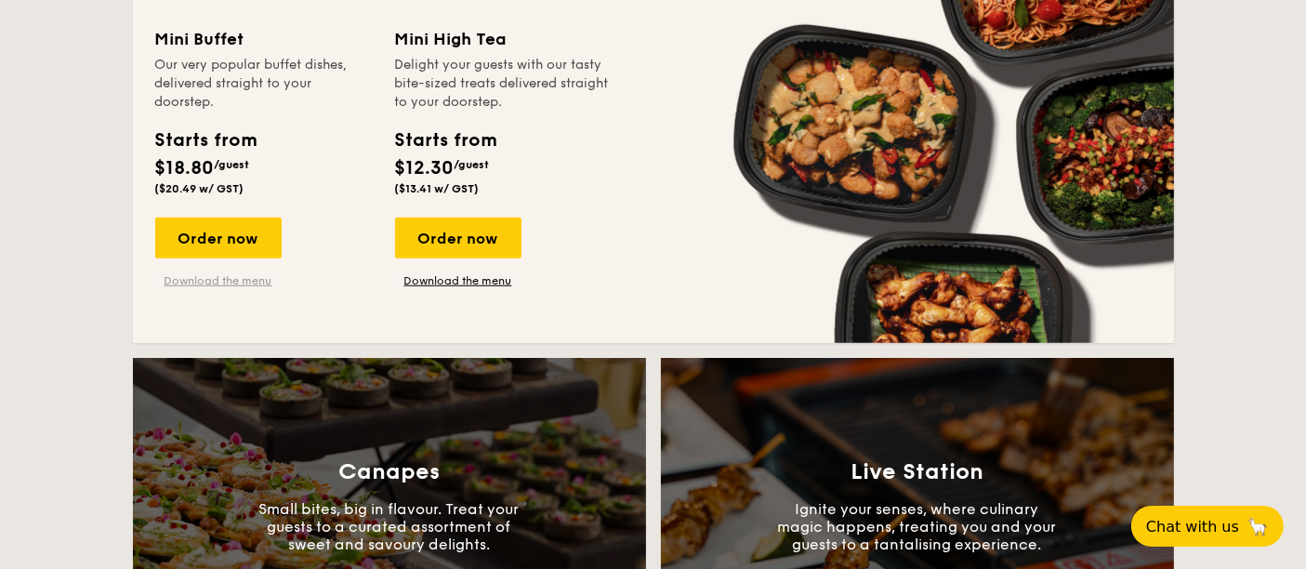
click at [246, 282] on link "Download the menu" at bounding box center [218, 280] width 126 height 15
